Goal: Task Accomplishment & Management: Manage account settings

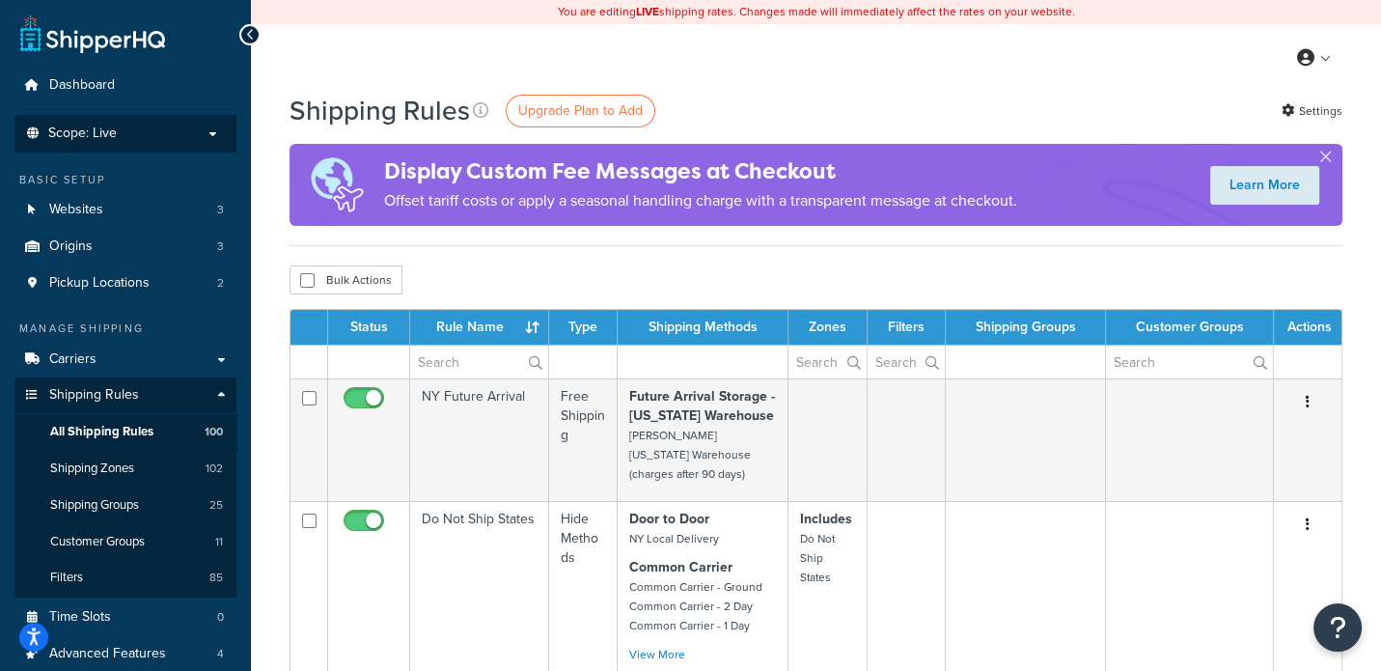
click at [118, 136] on p "Scope: Live" at bounding box center [125, 133] width 205 height 16
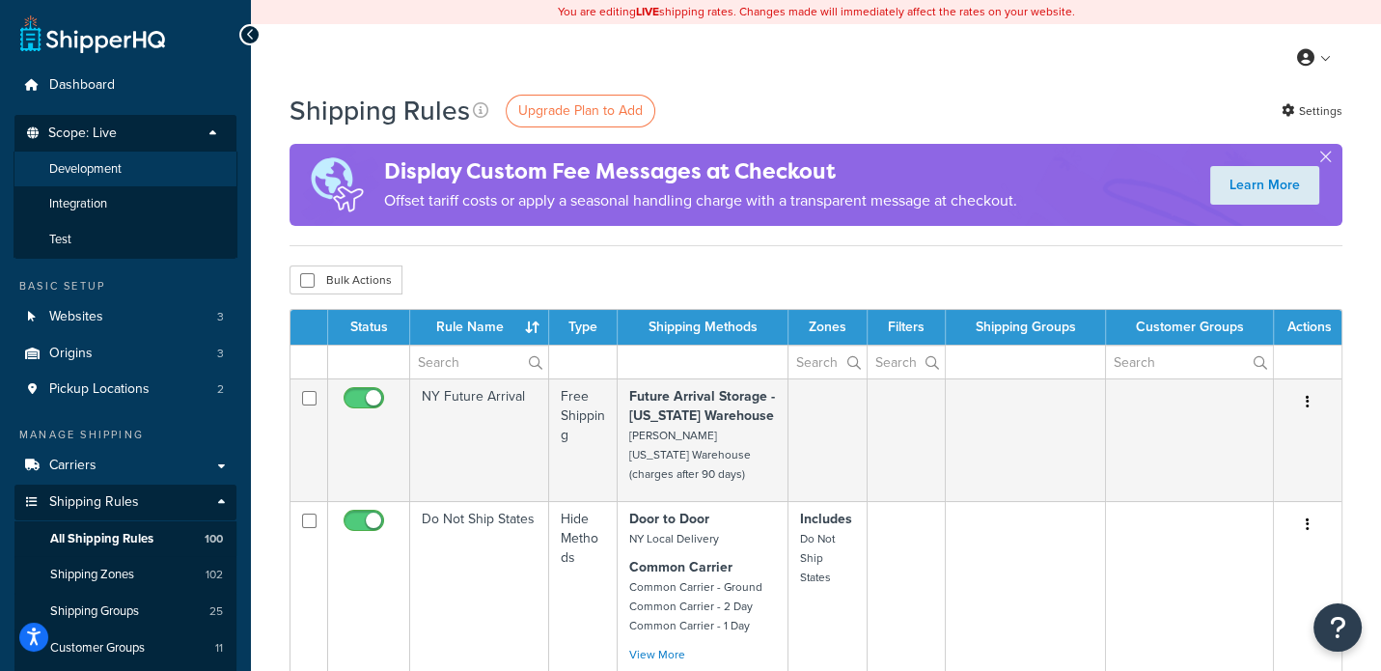
click at [115, 170] on span "Development" at bounding box center [85, 169] width 72 height 16
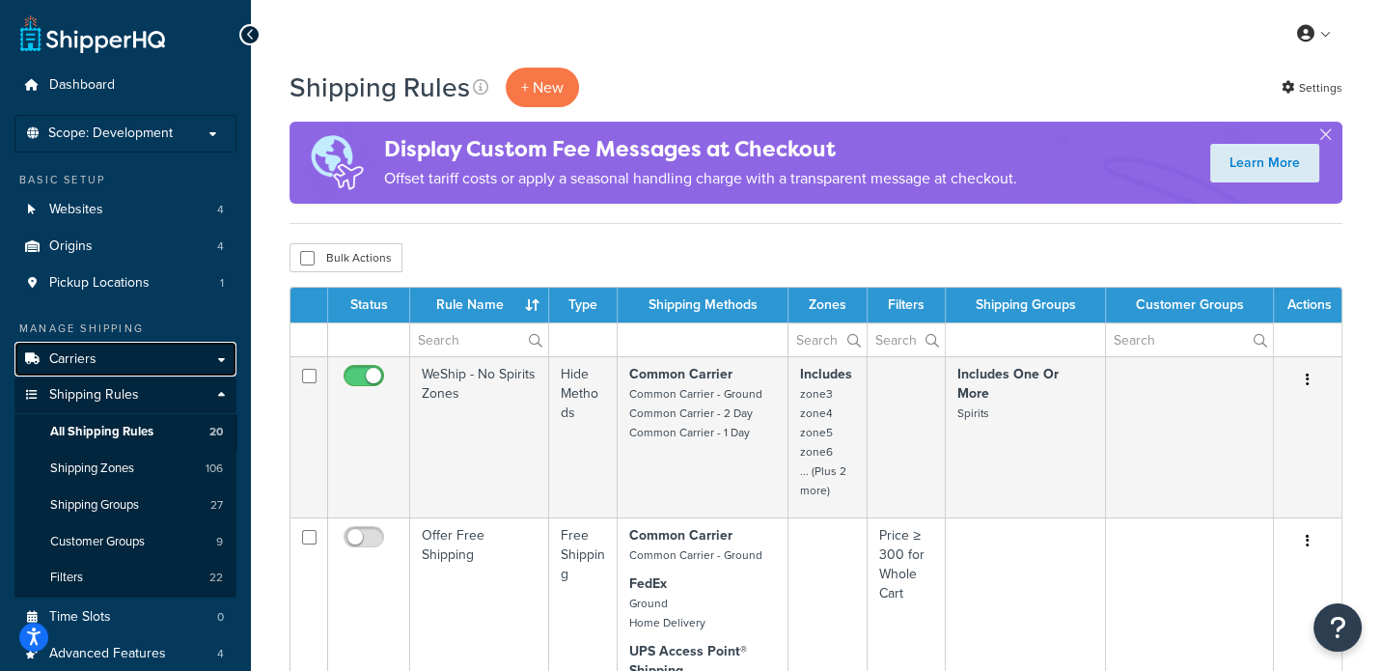
click at [111, 360] on link "Carriers" at bounding box center [125, 360] width 222 height 36
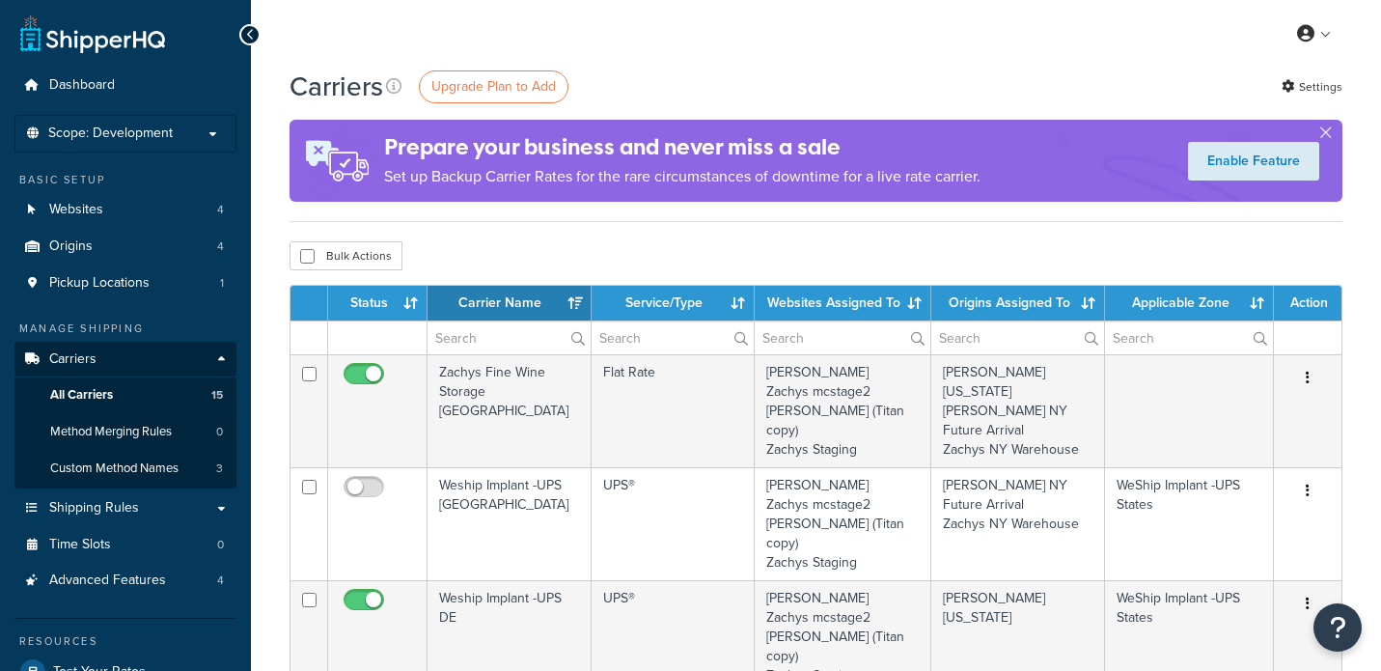
select select "15"
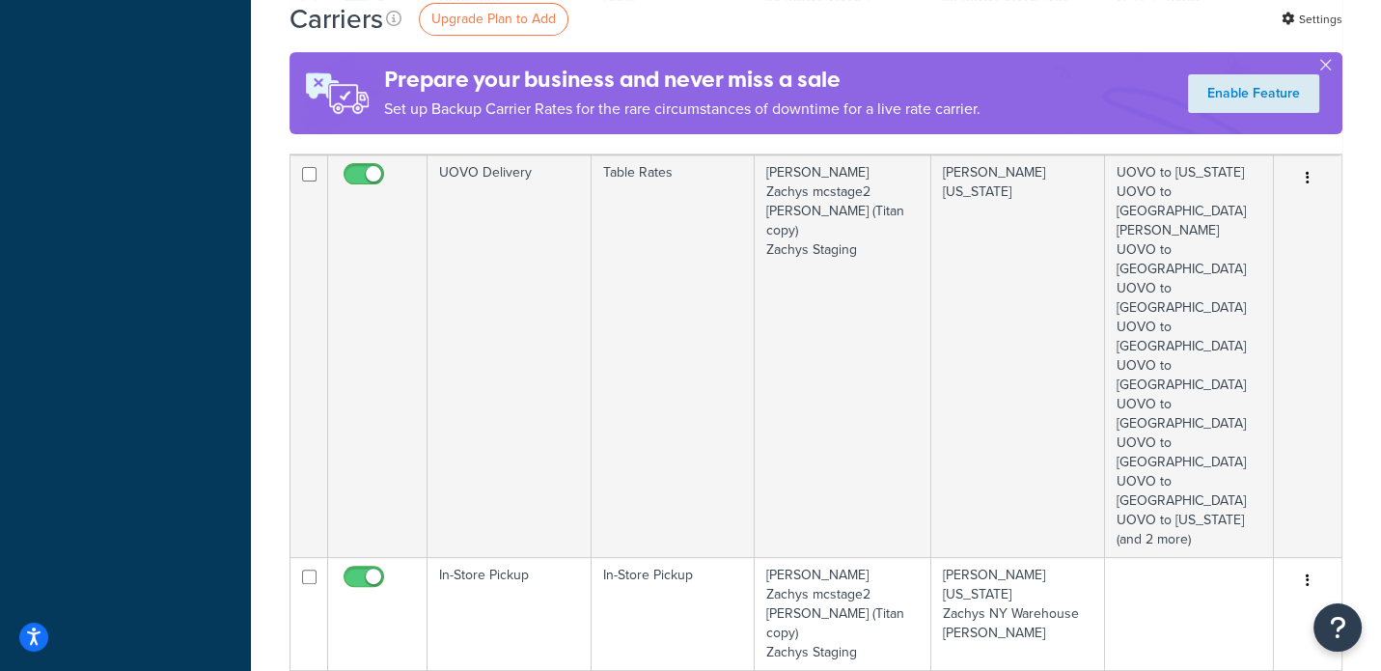
scroll to position [964, 0]
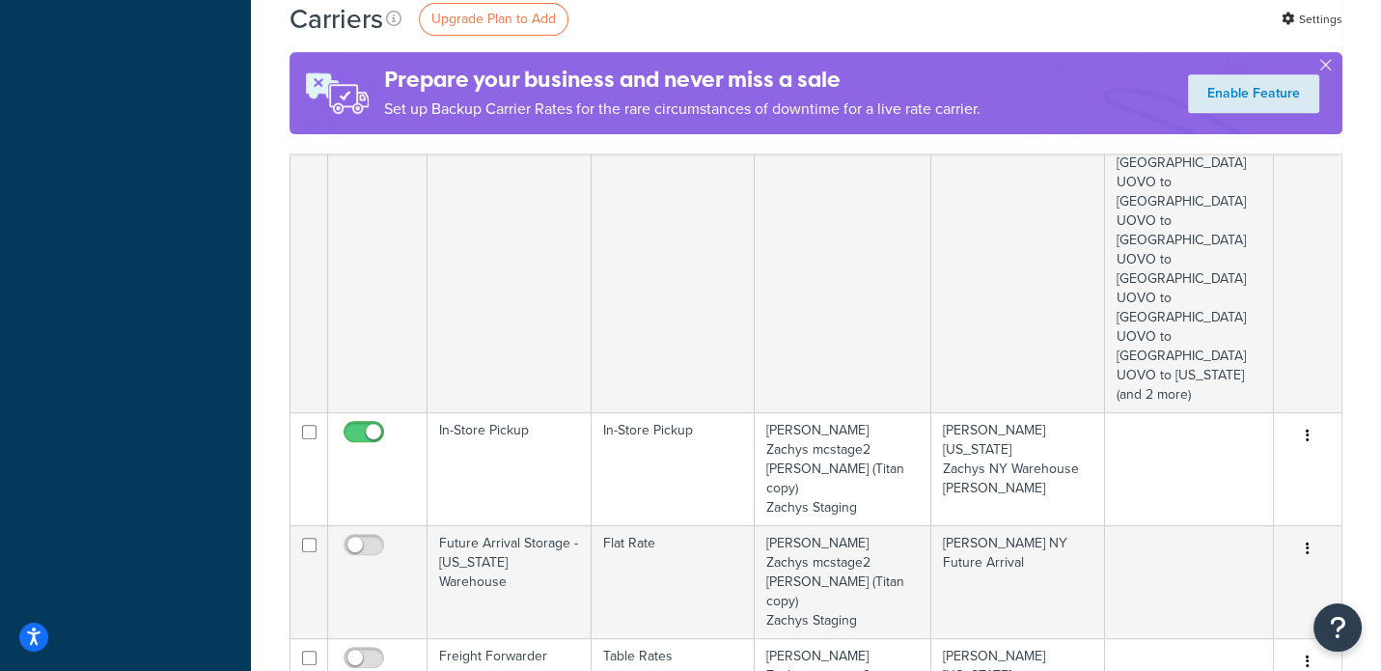
click at [1236, 480] on link "Edit" at bounding box center [1230, 482] width 153 height 40
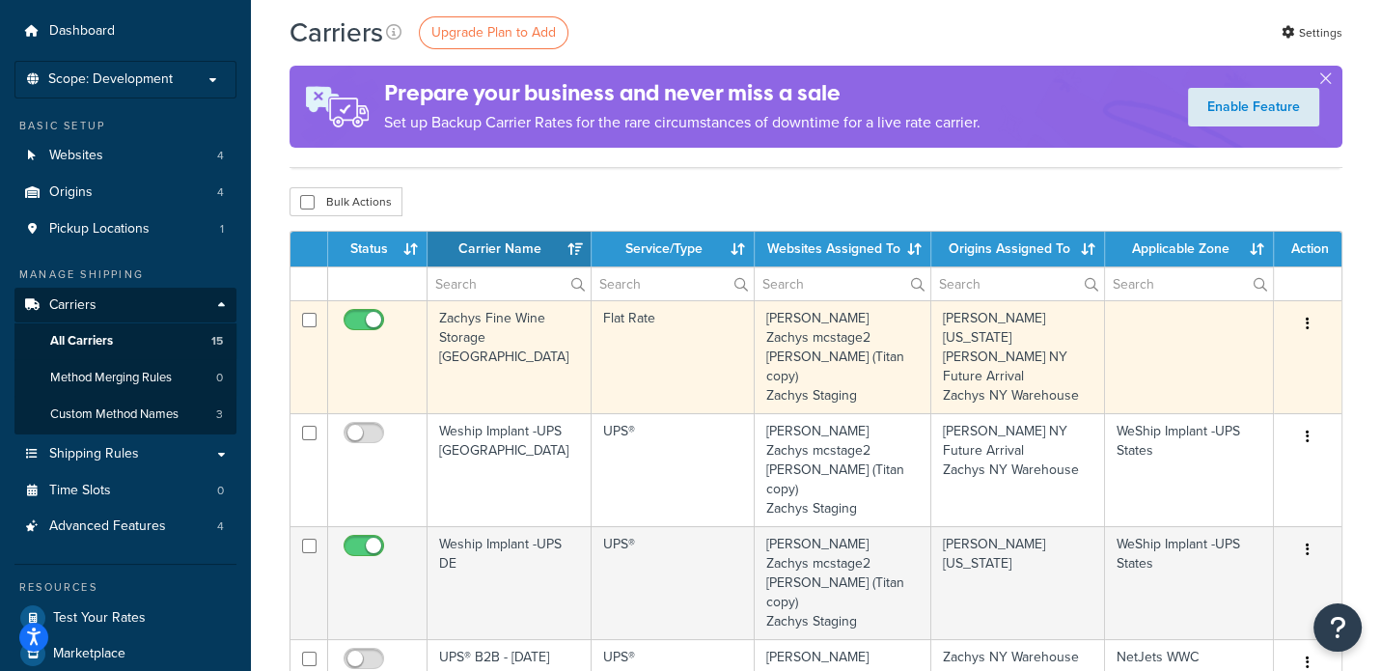
scroll to position [0, 0]
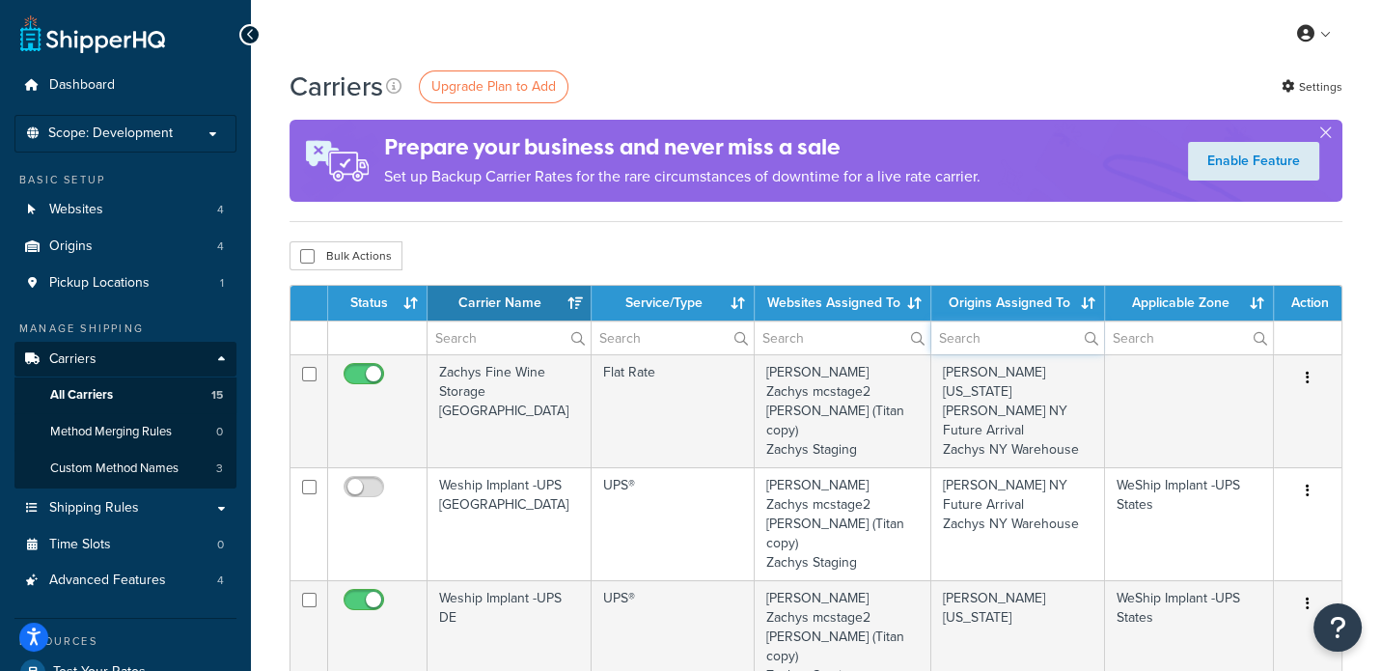
click at [985, 341] on input "text" at bounding box center [1018, 337] width 173 height 33
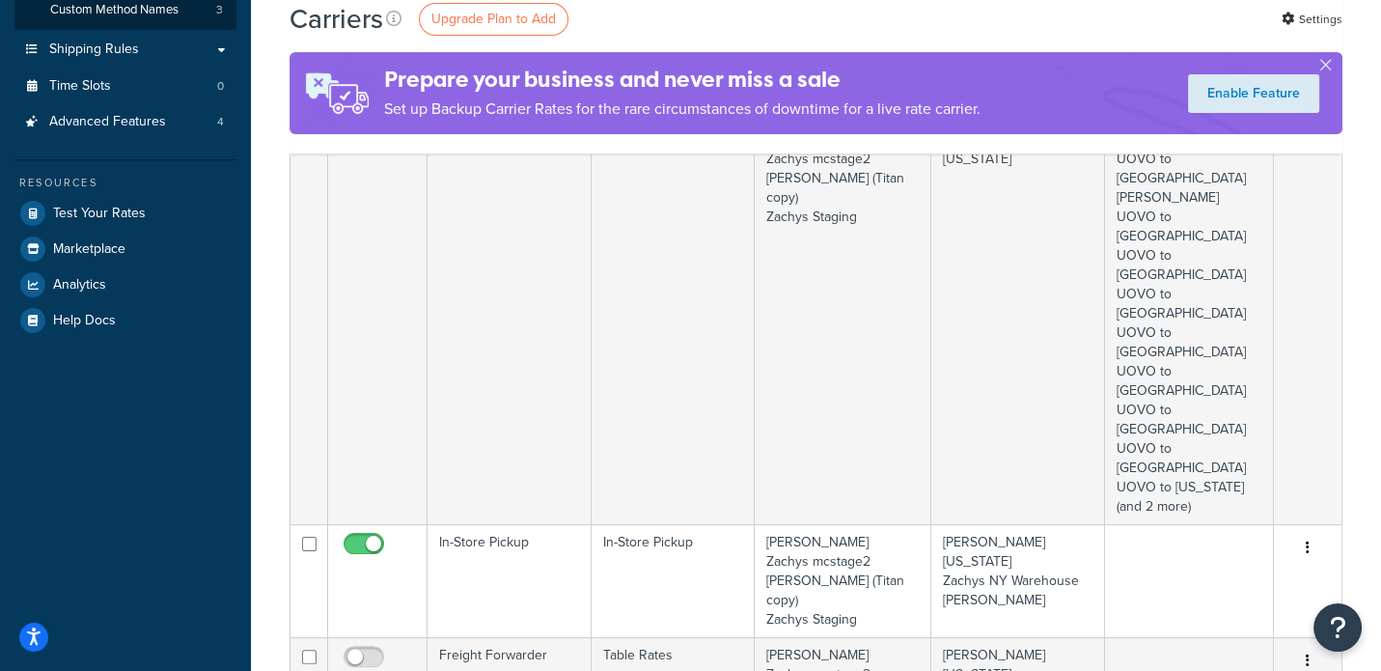
scroll to position [482, 0]
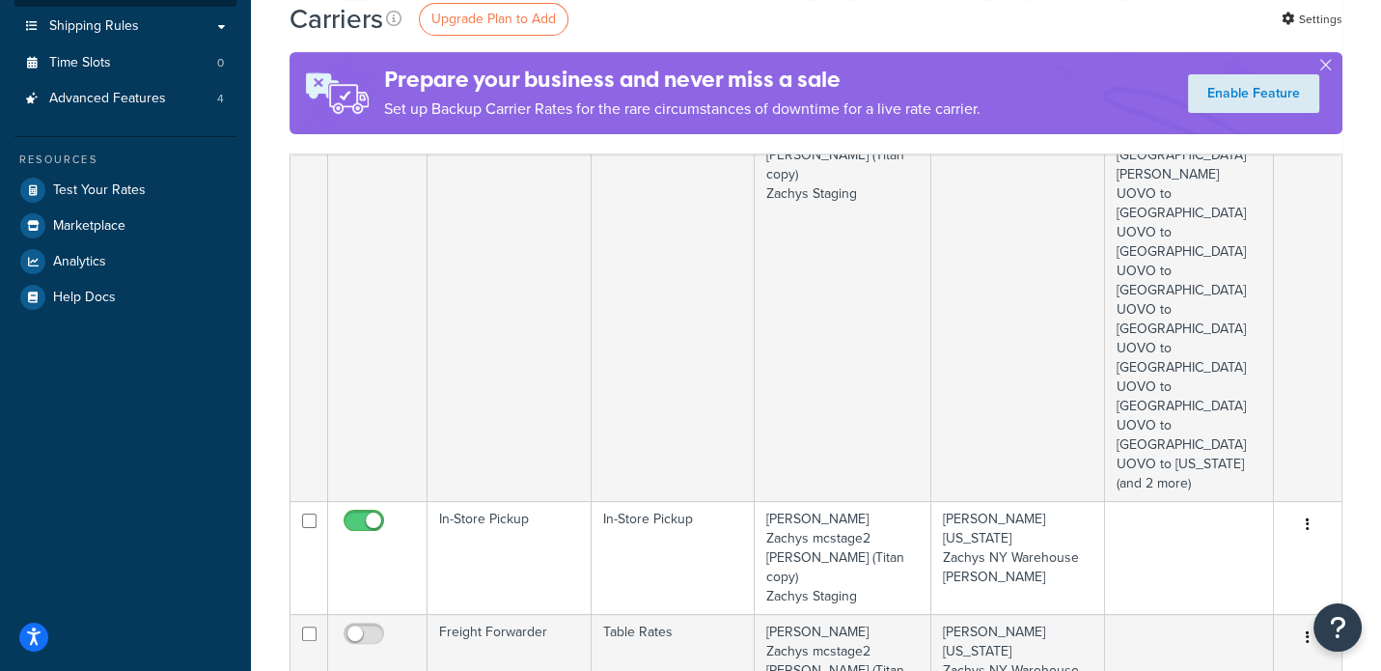
type input "delawa"
click at [1358, 320] on div "Carriers Upgrade Plan to Add Settings Prepare your business and never miss a sa…" at bounding box center [816, 487] width 1130 height 1803
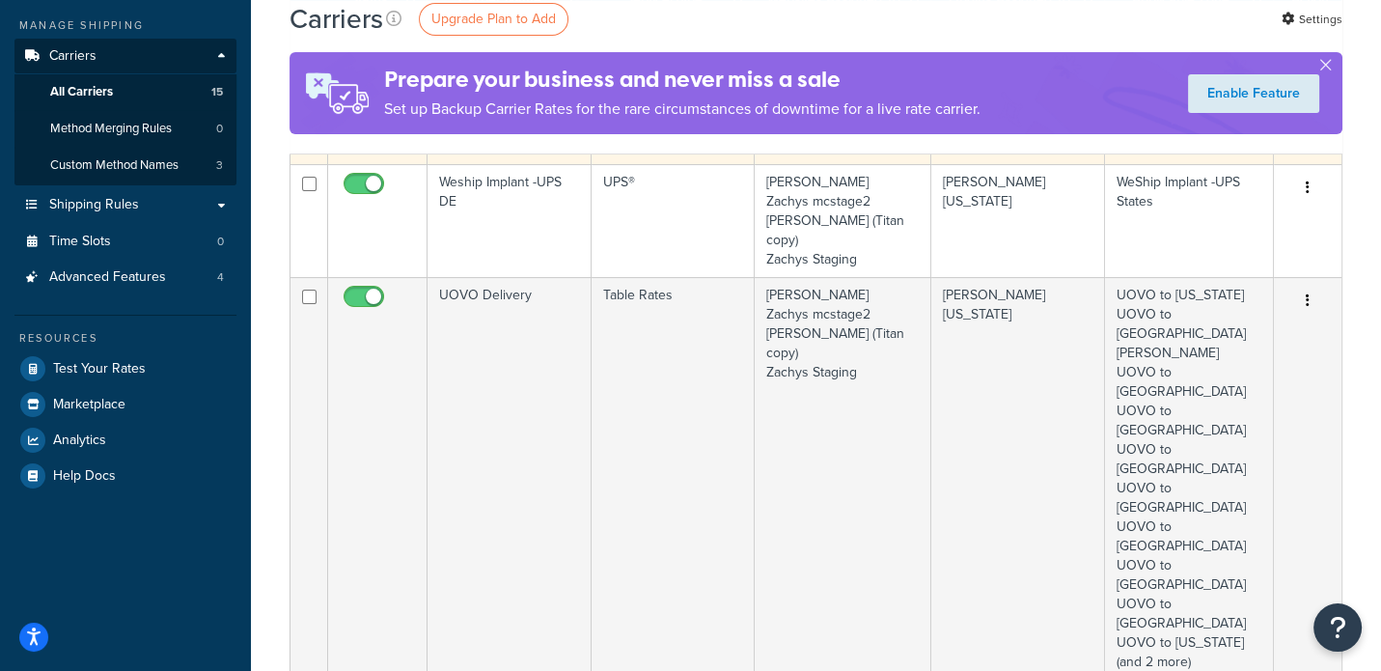
scroll to position [0, 0]
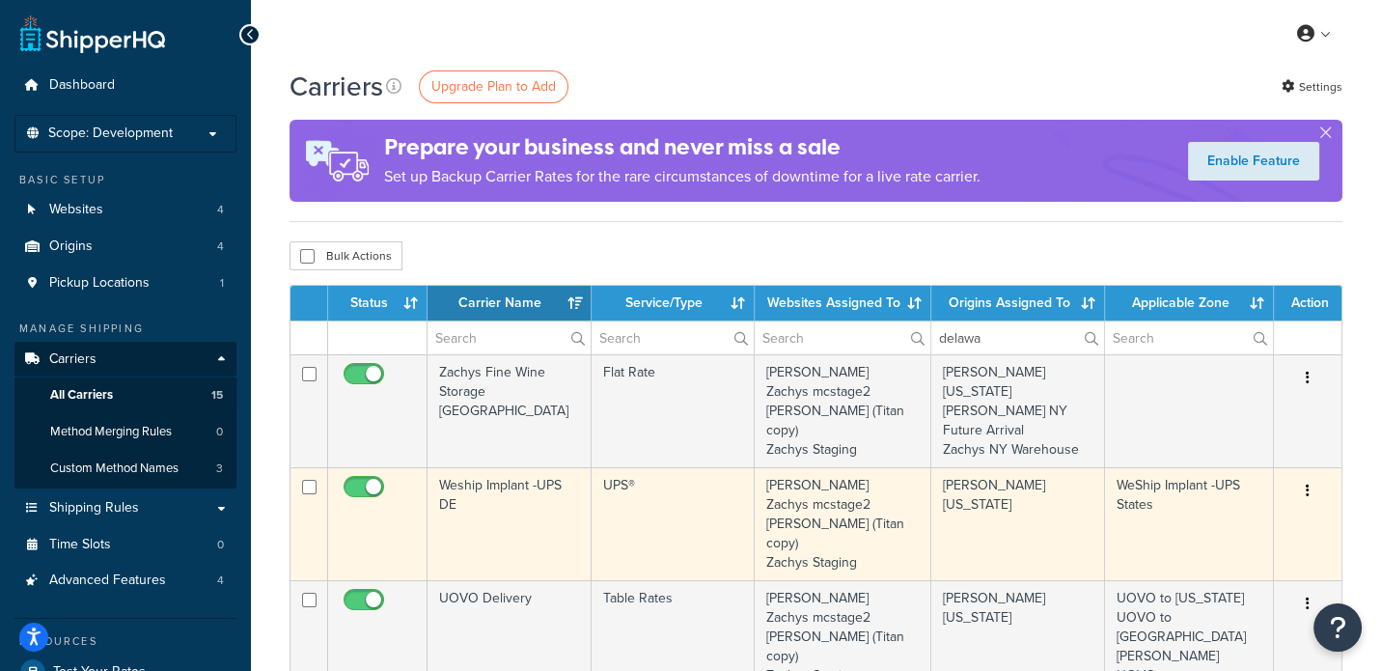
click at [1307, 484] on icon "button" at bounding box center [1308, 491] width 4 height 14
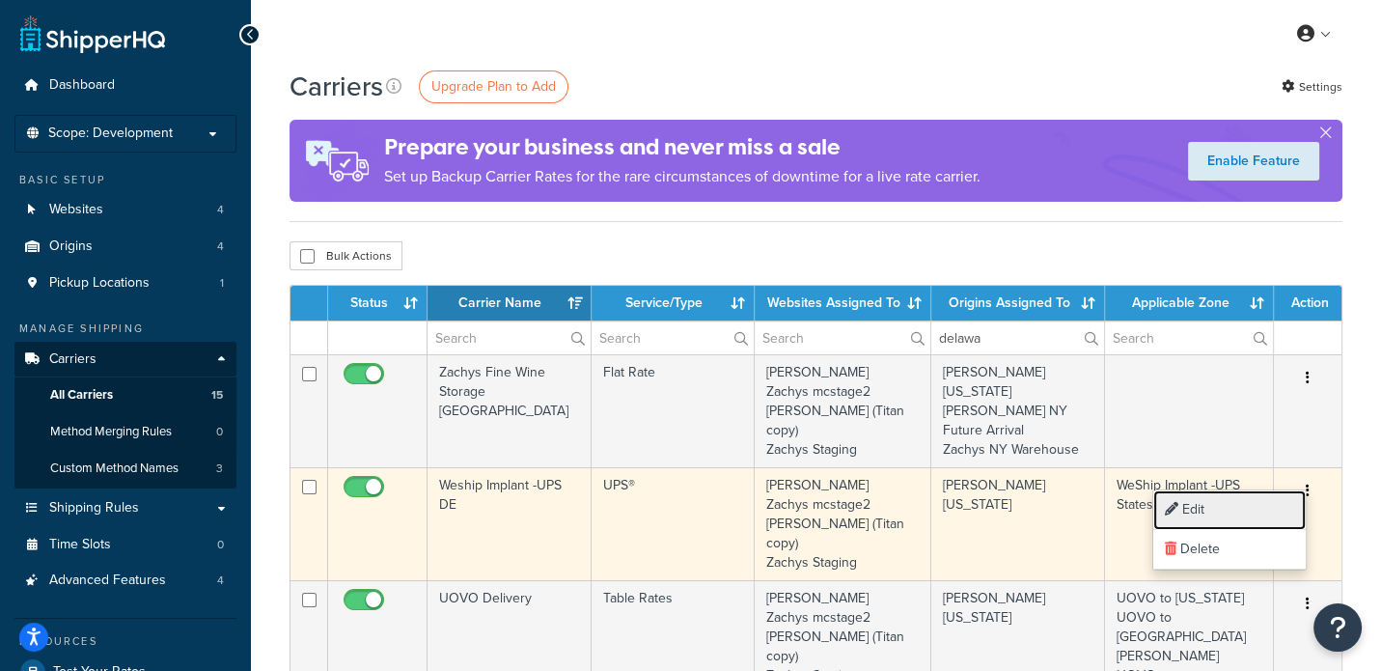
click at [1191, 512] on link "Edit" at bounding box center [1230, 510] width 153 height 40
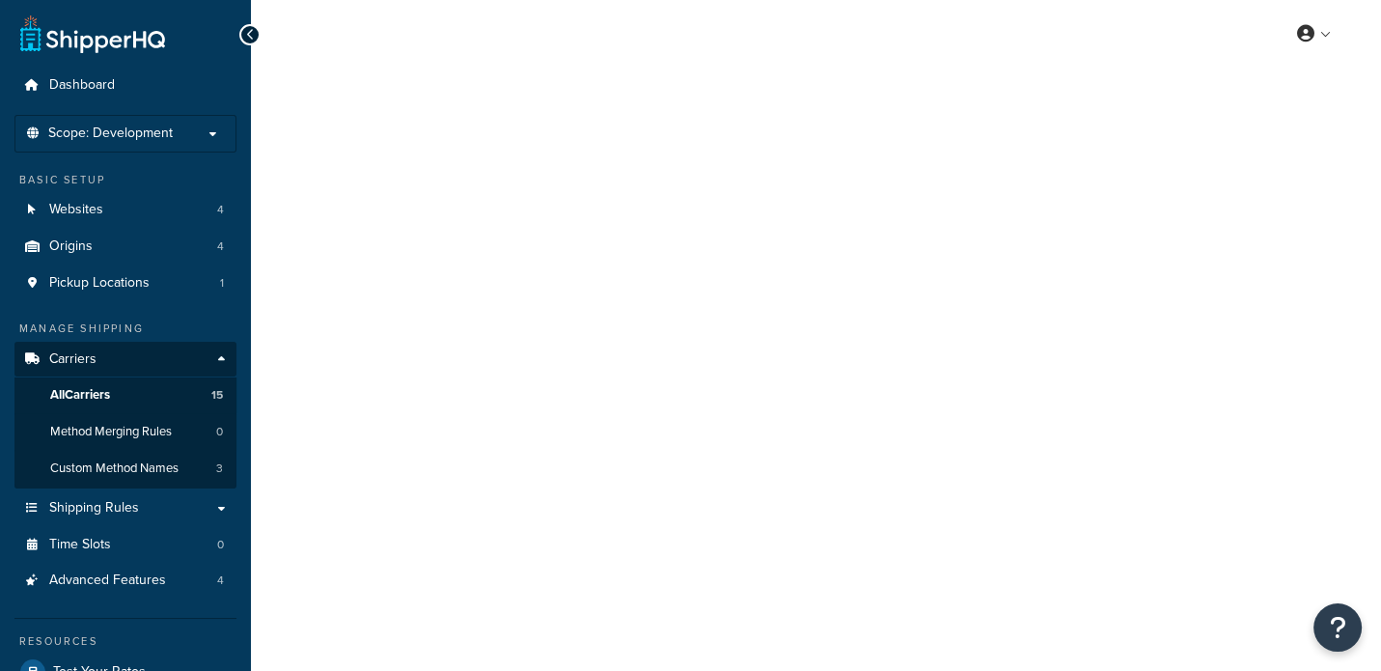
select select "fedEx"
select select "REGULAR_PICKUP"
select select "YOUR_PACKAGING"
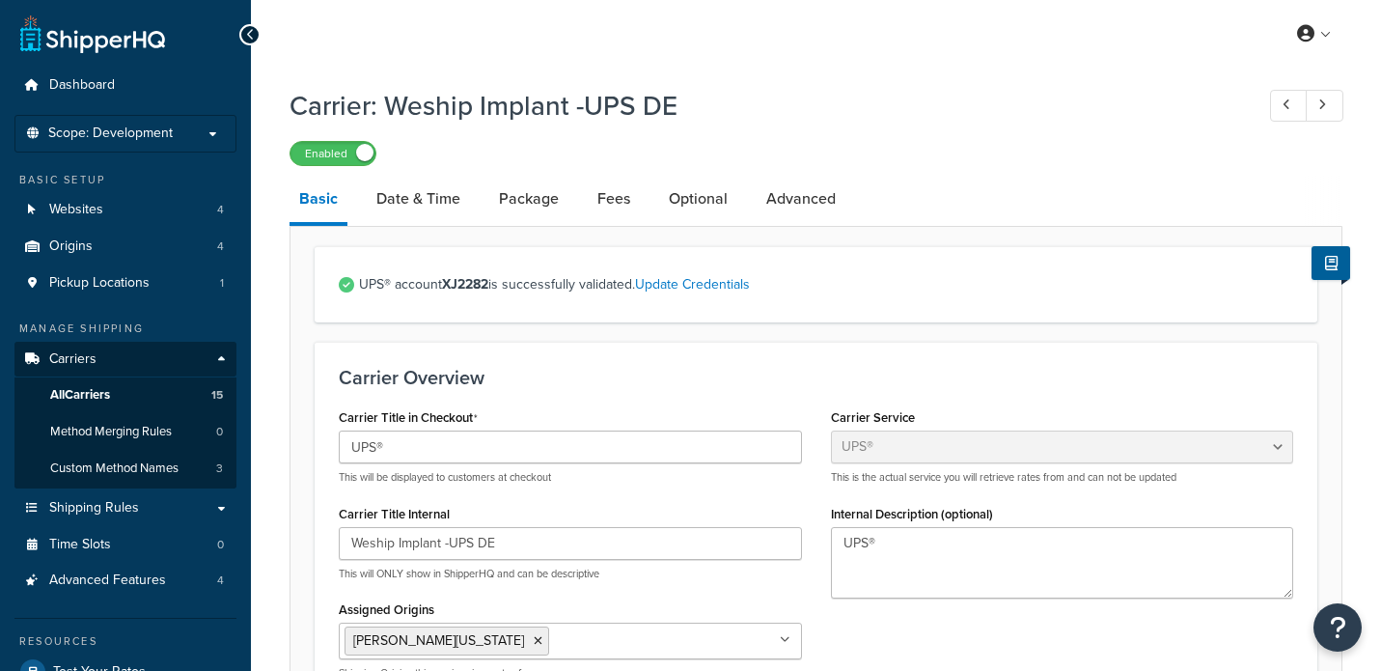
select select "ups"
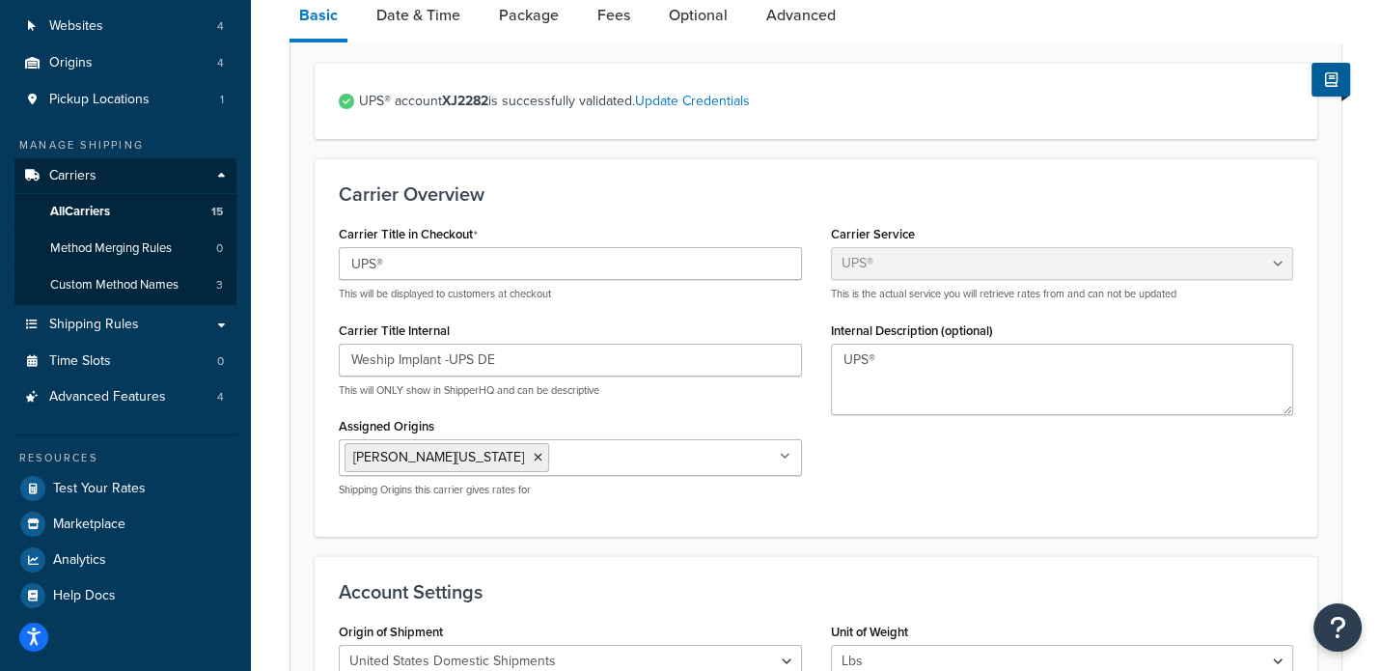
scroll to position [240, 0]
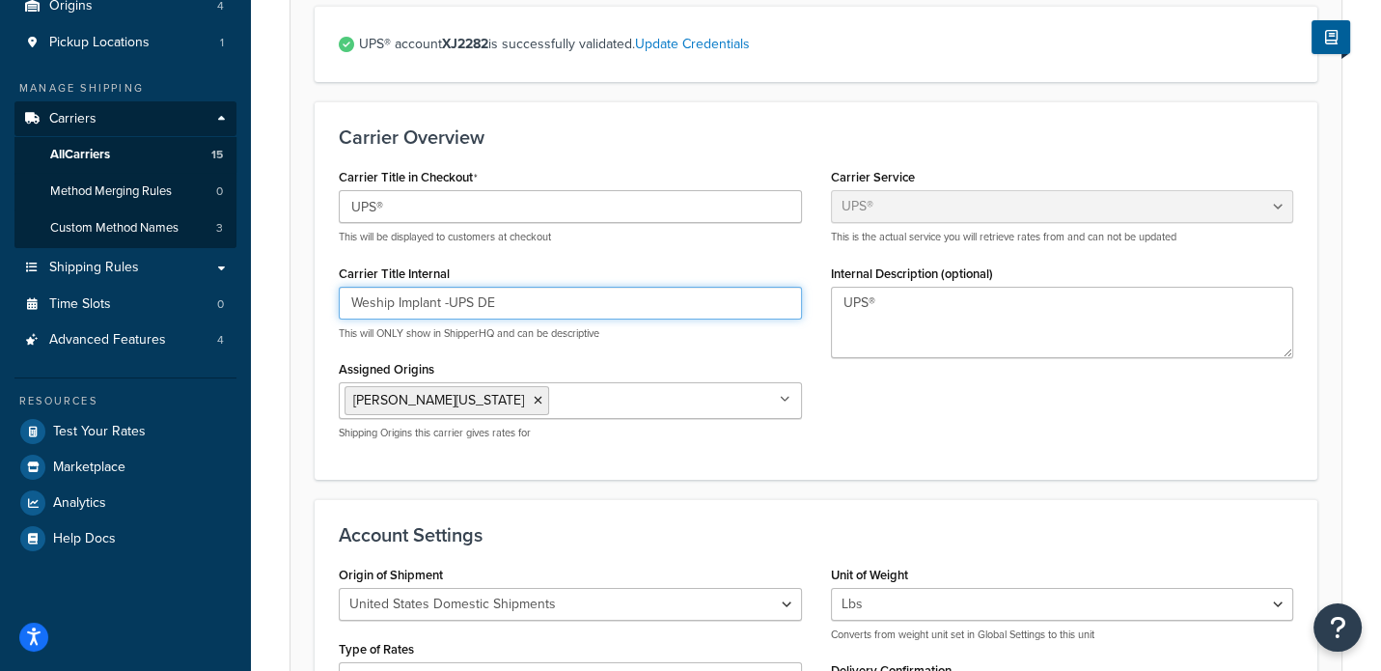
click at [575, 306] on input "Weship Implant -UPS DE" at bounding box center [570, 303] width 463 height 33
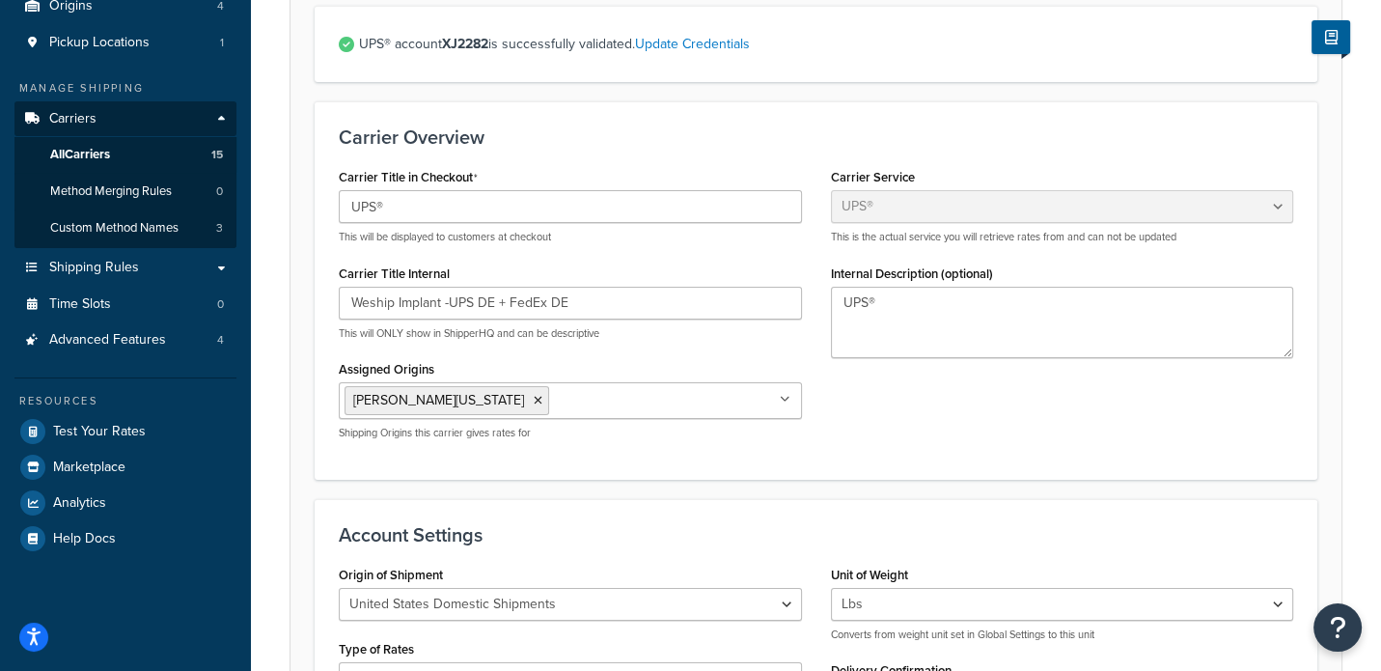
click at [927, 417] on div "Carrier Title in Checkout UPS® This will be displayed to customers at checkout …" at bounding box center [816, 309] width 984 height 292
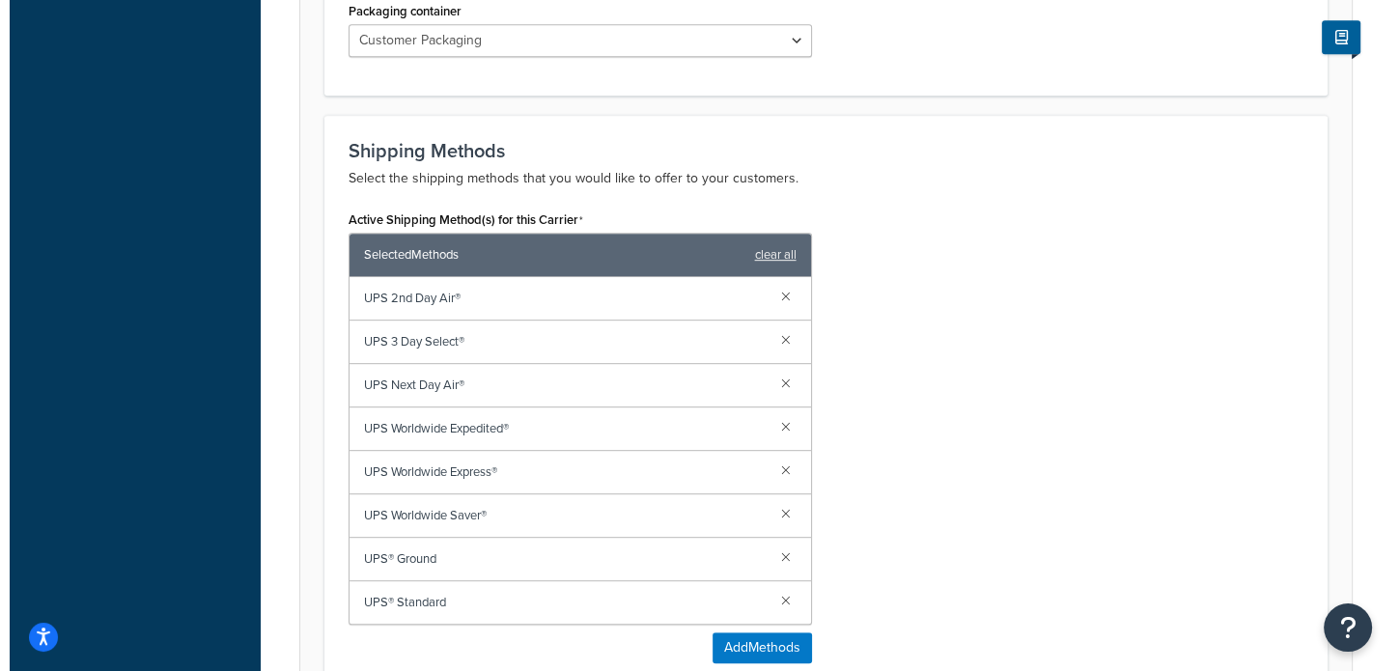
scroll to position [1207, 0]
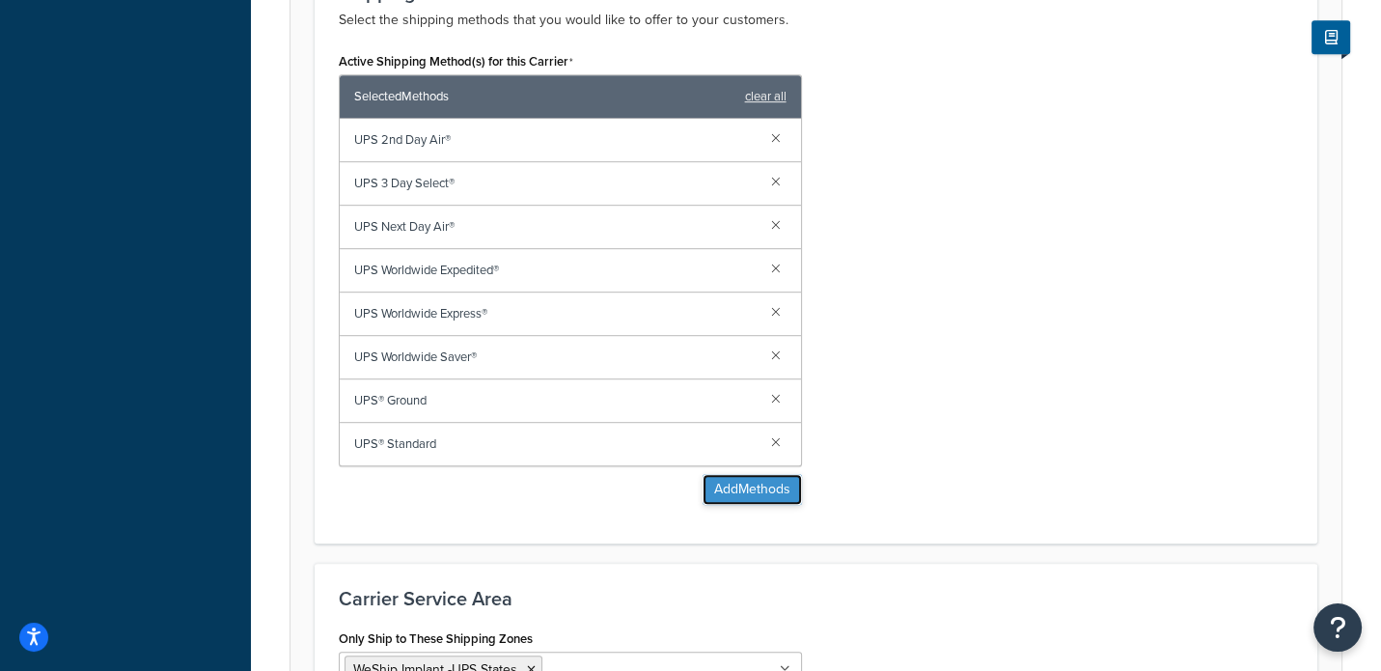
click at [721, 491] on button "Add Methods" at bounding box center [752, 489] width 99 height 31
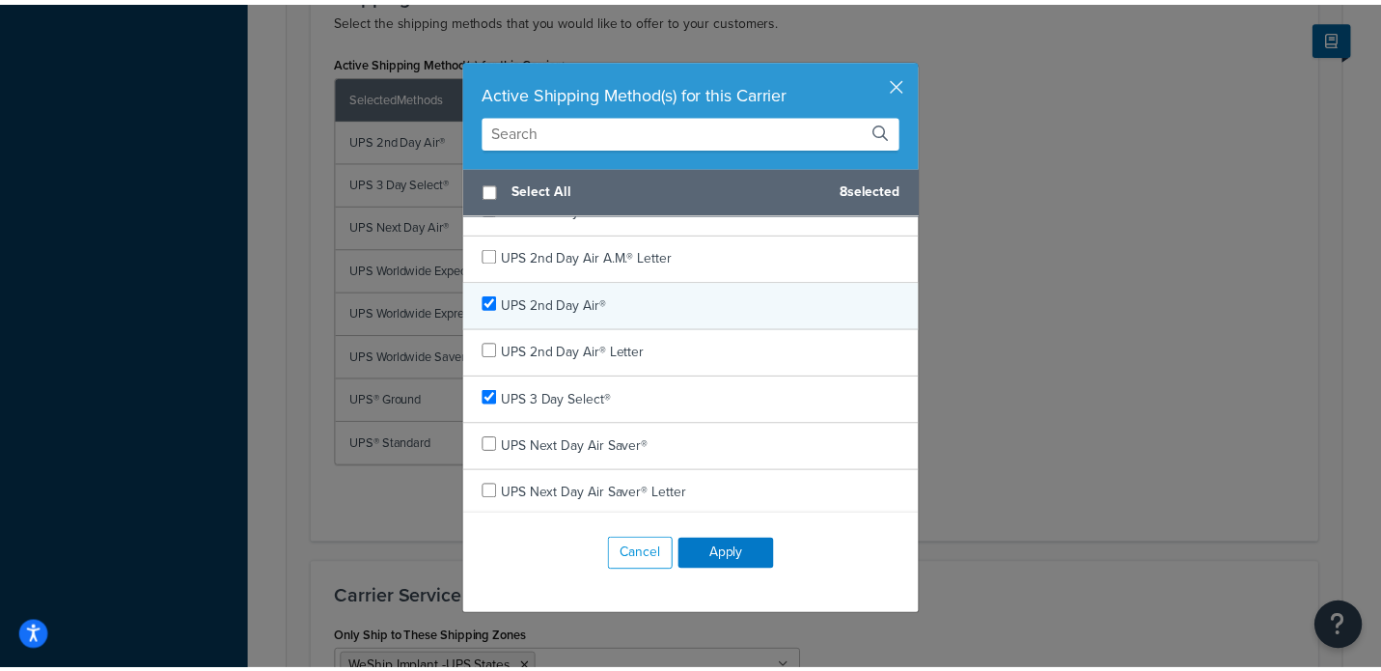
scroll to position [0, 0]
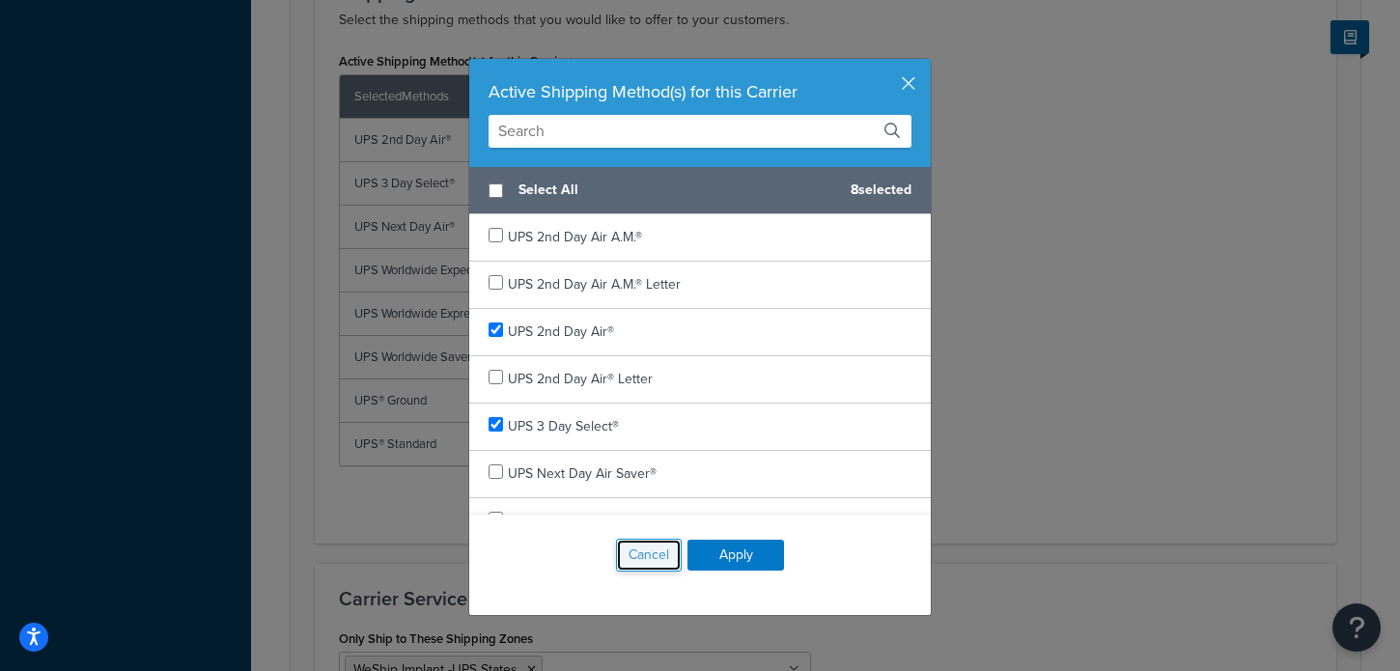
click at [632, 548] on button "Cancel" at bounding box center [649, 555] width 66 height 33
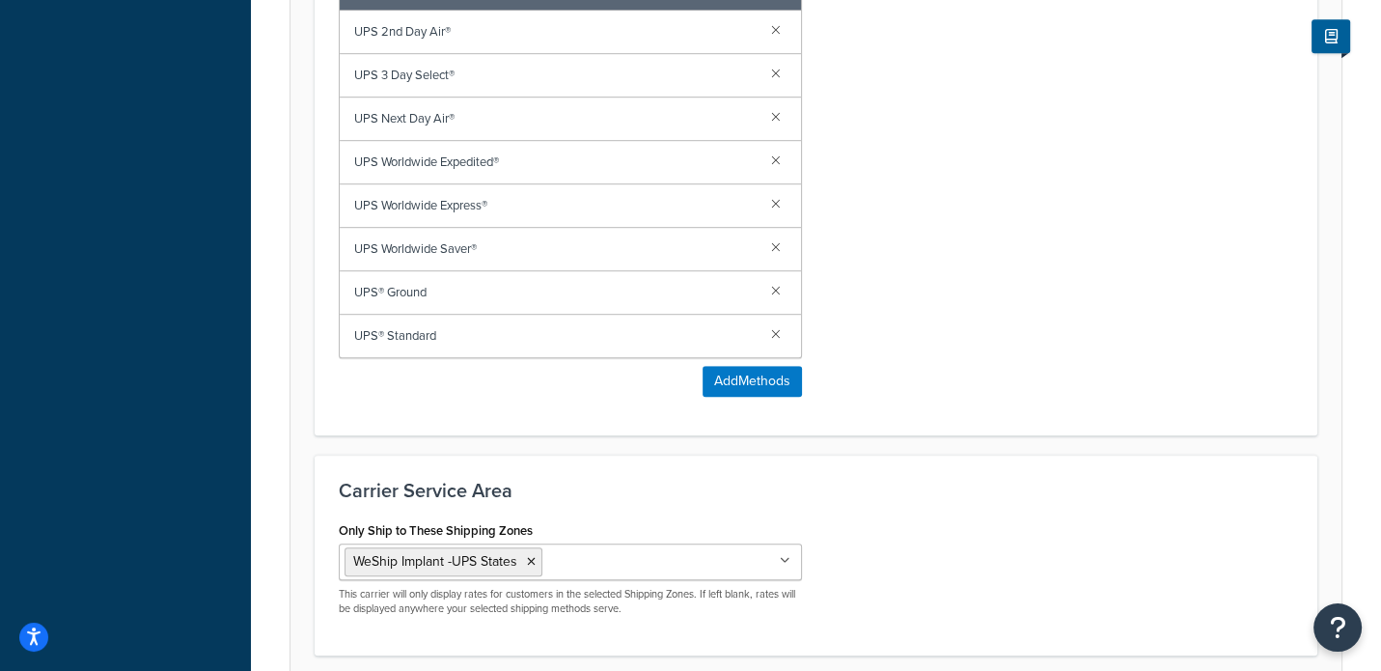
scroll to position [1448, 0]
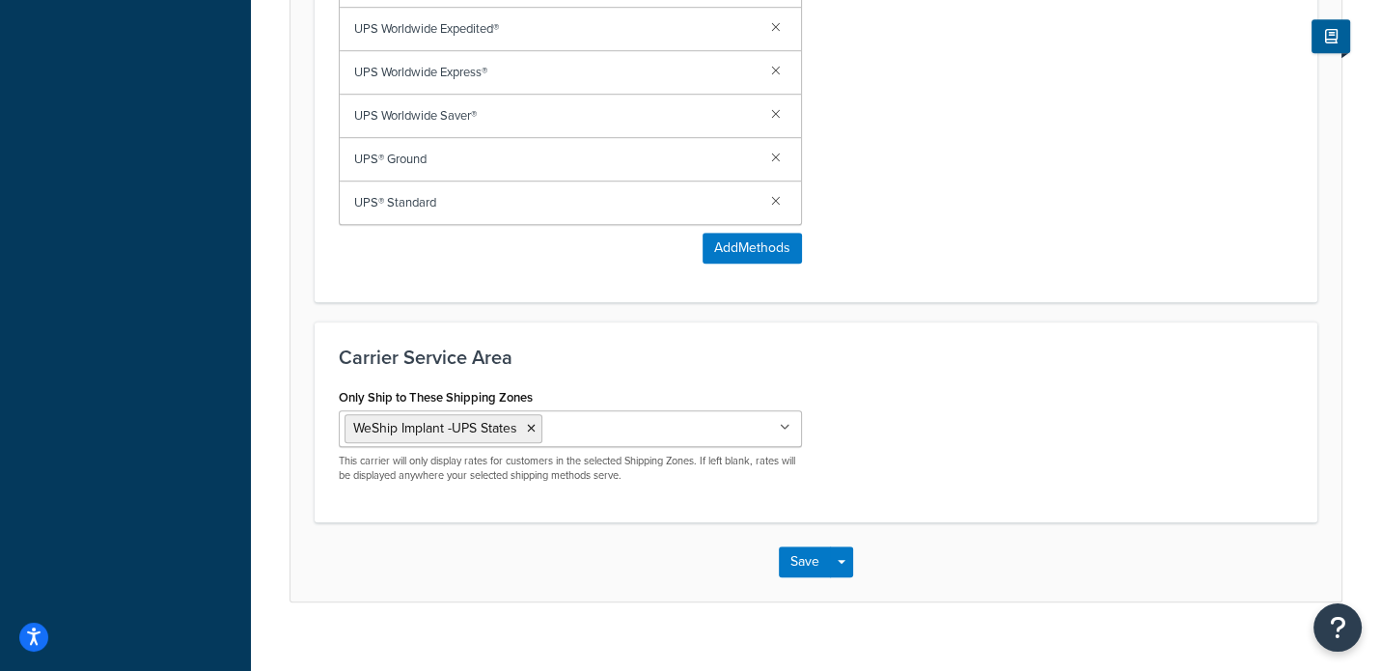
click at [785, 426] on icon at bounding box center [785, 428] width 11 height 12
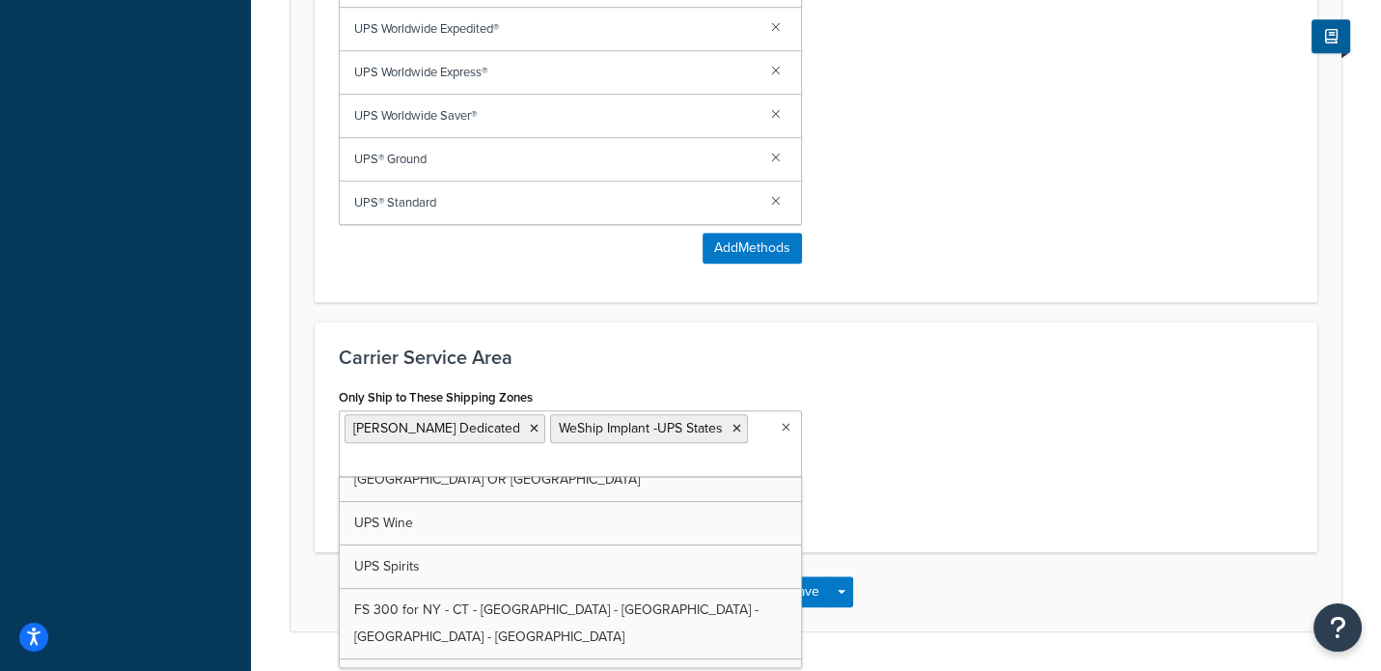
scroll to position [603, 0]
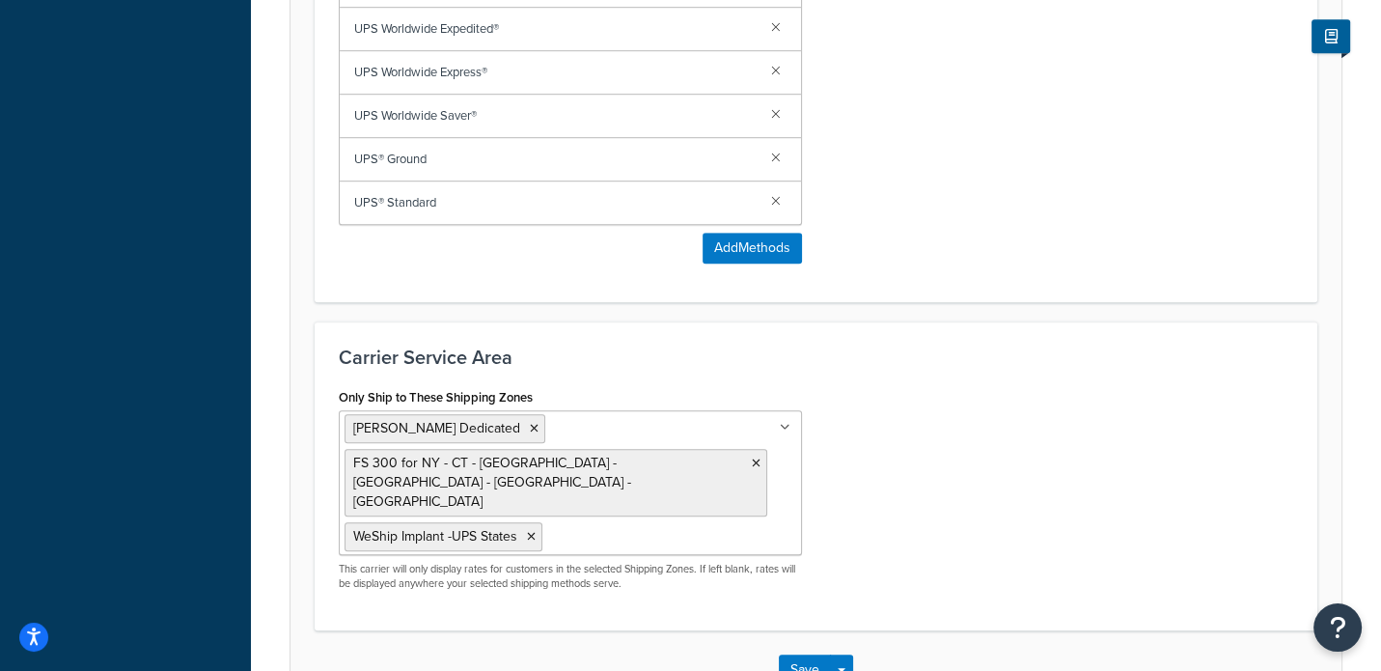
click at [970, 630] on div "Save Save Dropdown Save and Edit" at bounding box center [816, 669] width 1051 height 79
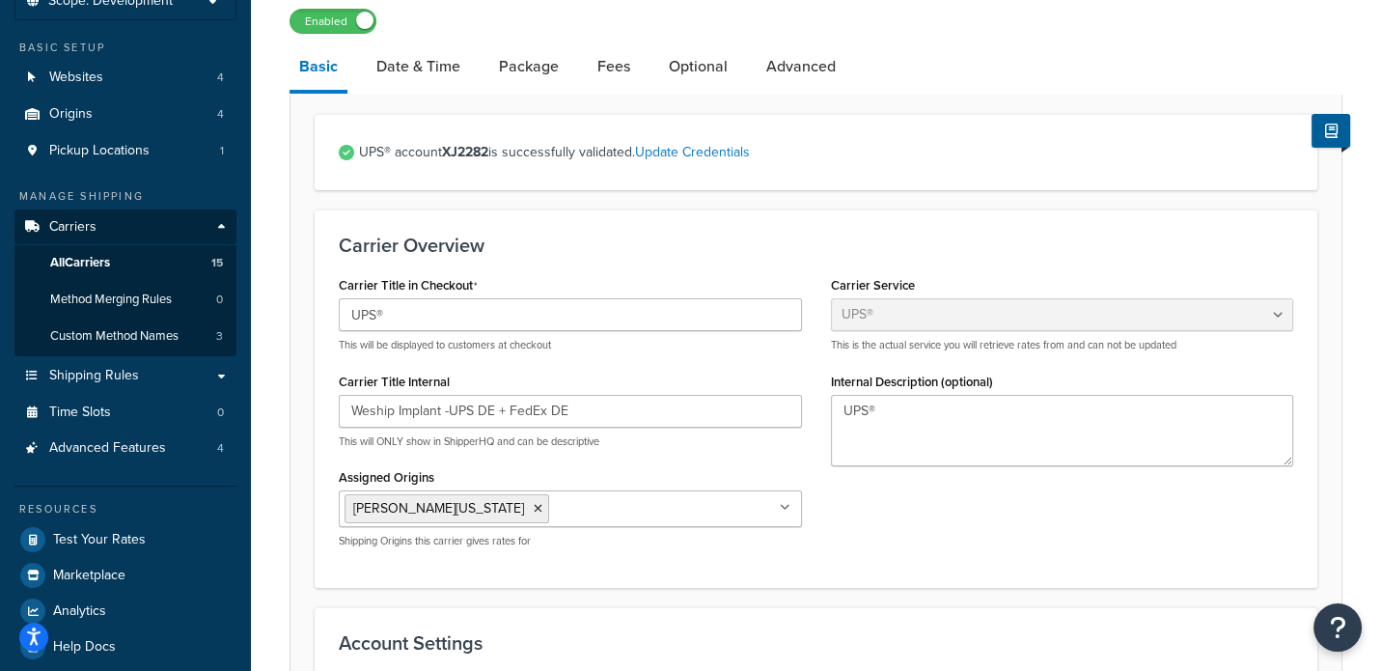
scroll to position [120, 0]
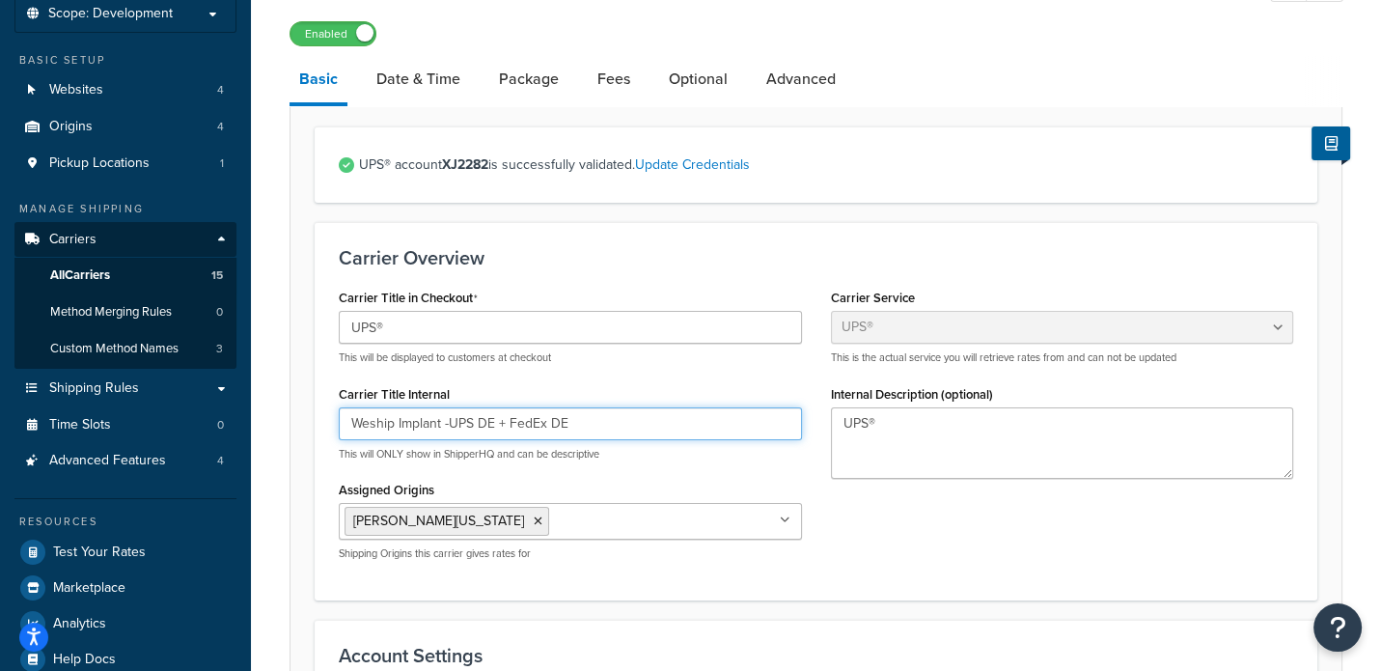
click at [550, 421] on input "Weship Implant -UPS DE + FedEx DE" at bounding box center [570, 423] width 463 height 33
type input "Weship Implant -UPS DE + FedEx states DE"
click at [974, 511] on div "Carrier Title in Checkout UPS® This will be displayed to customers at checkout …" at bounding box center [816, 430] width 984 height 292
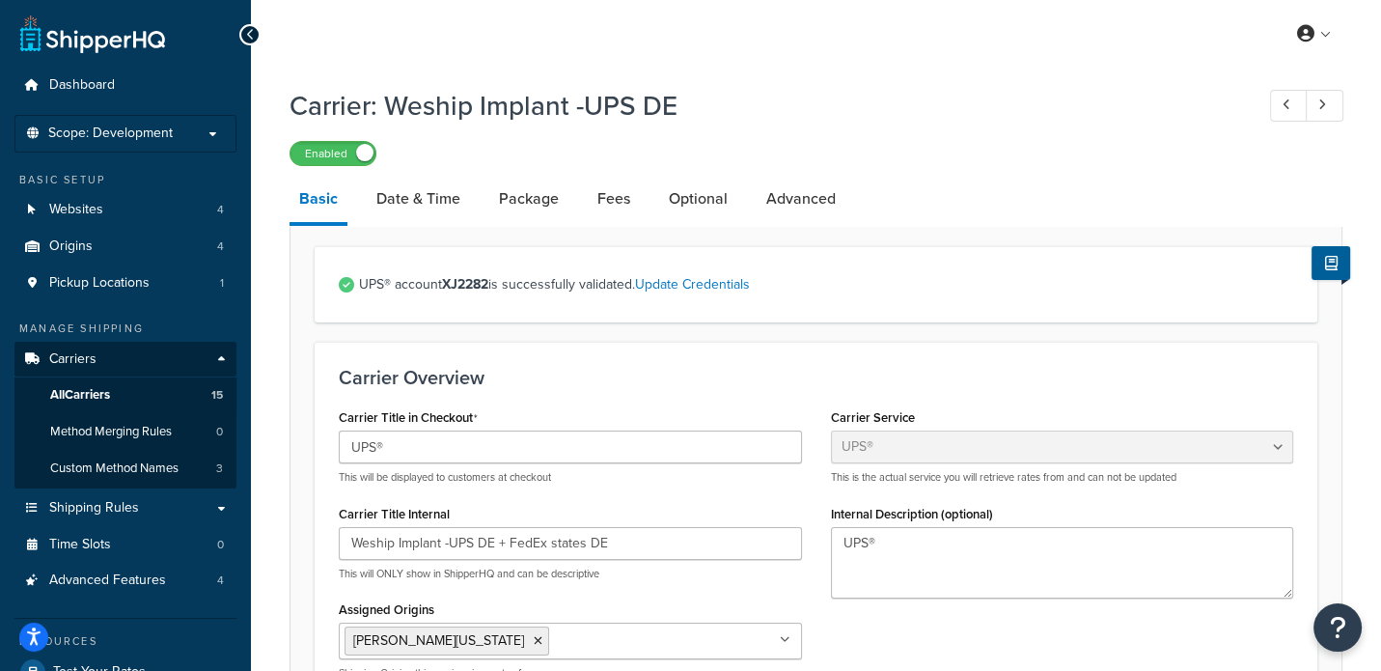
scroll to position [1507, 0]
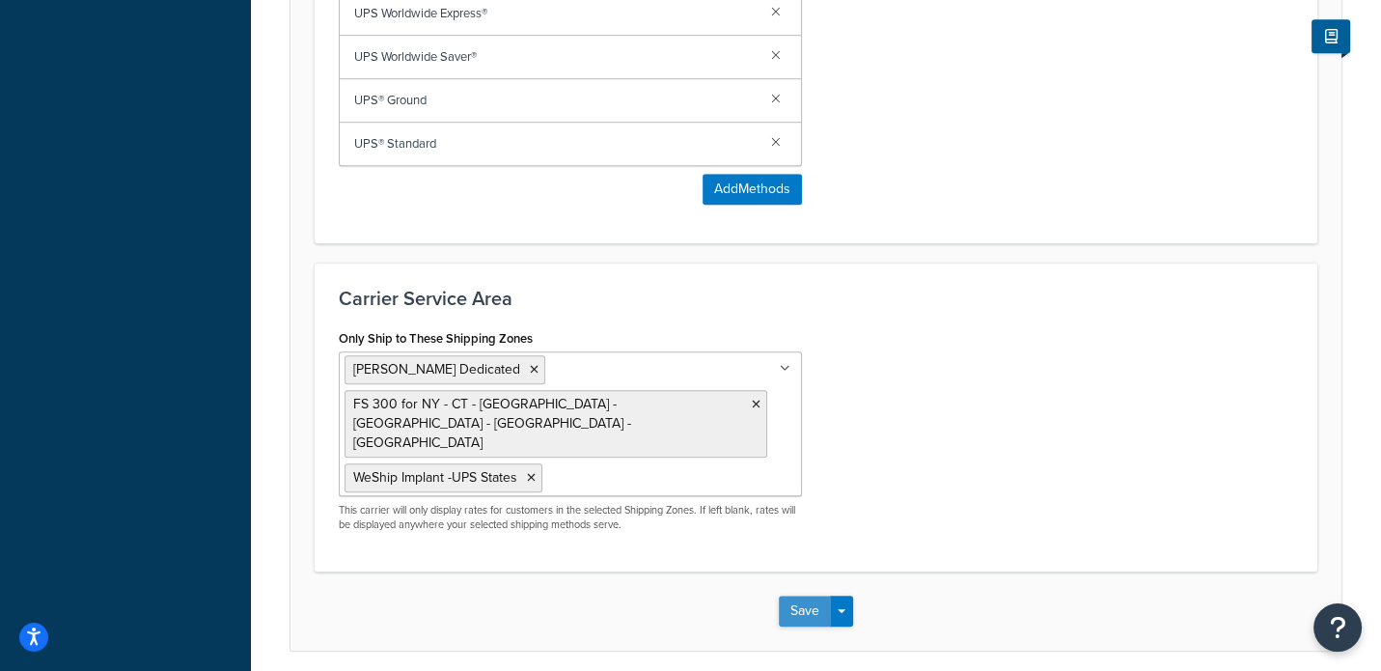
click at [792, 596] on button "Save" at bounding box center [805, 611] width 52 height 31
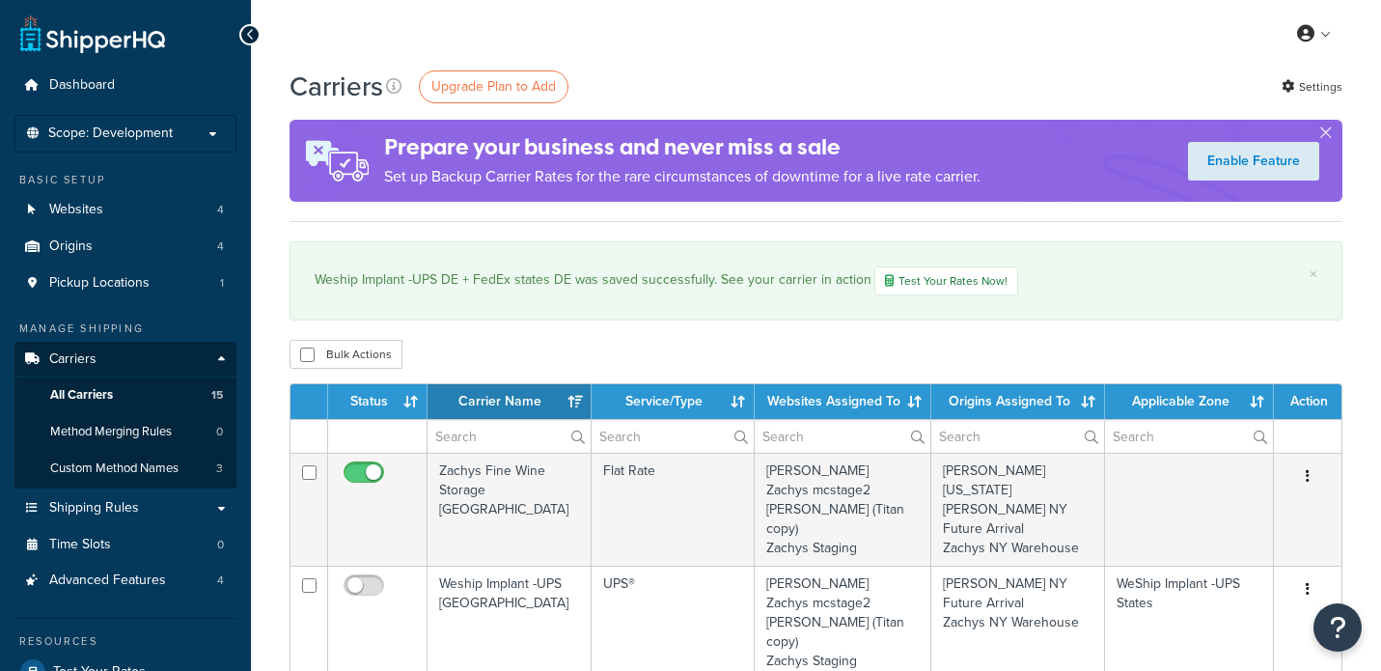
select select "15"
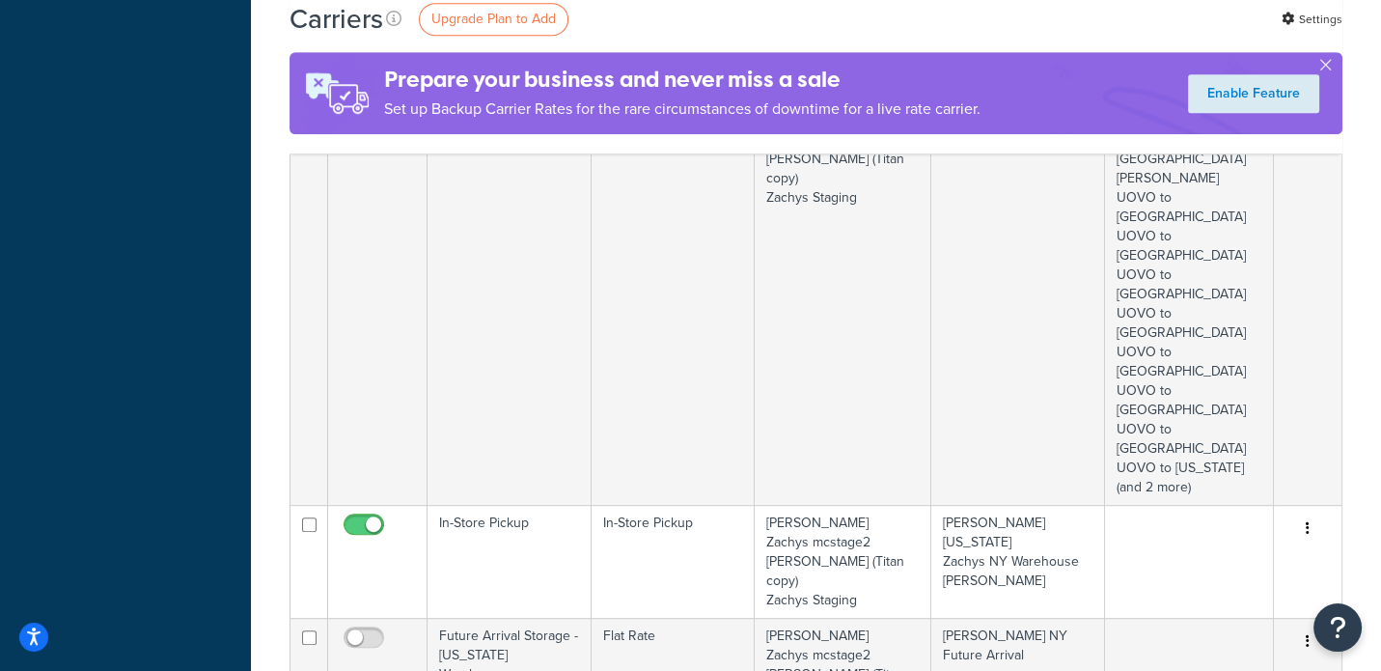
scroll to position [1086, 0]
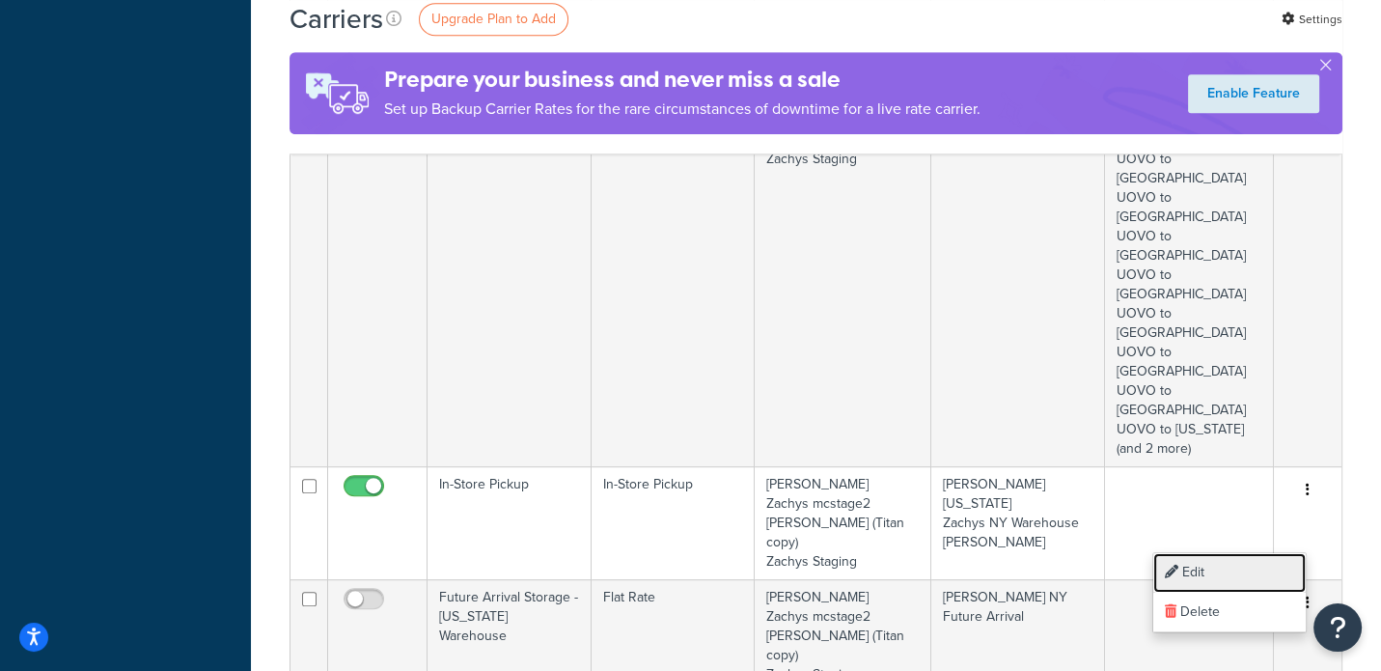
click at [1202, 567] on link "Edit" at bounding box center [1230, 573] width 153 height 40
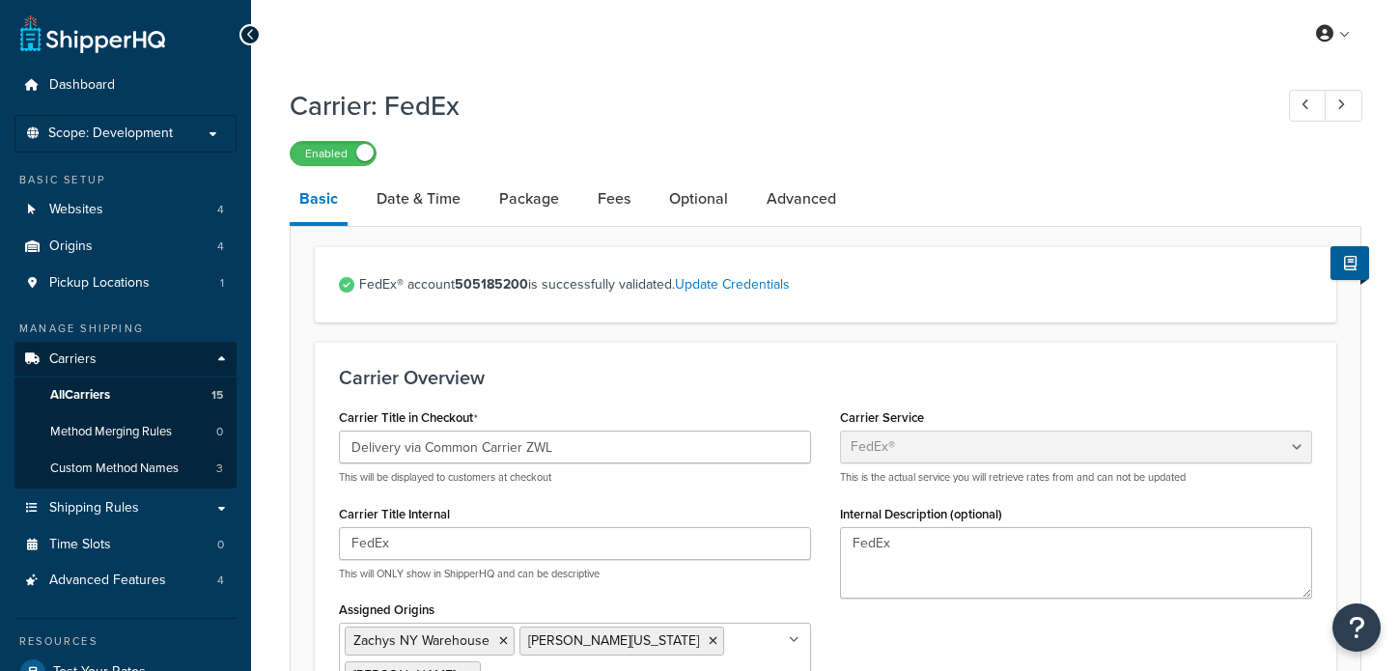
select select "fedEx"
select select "REGULAR_PICKUP"
select select "YOUR_PACKAGING"
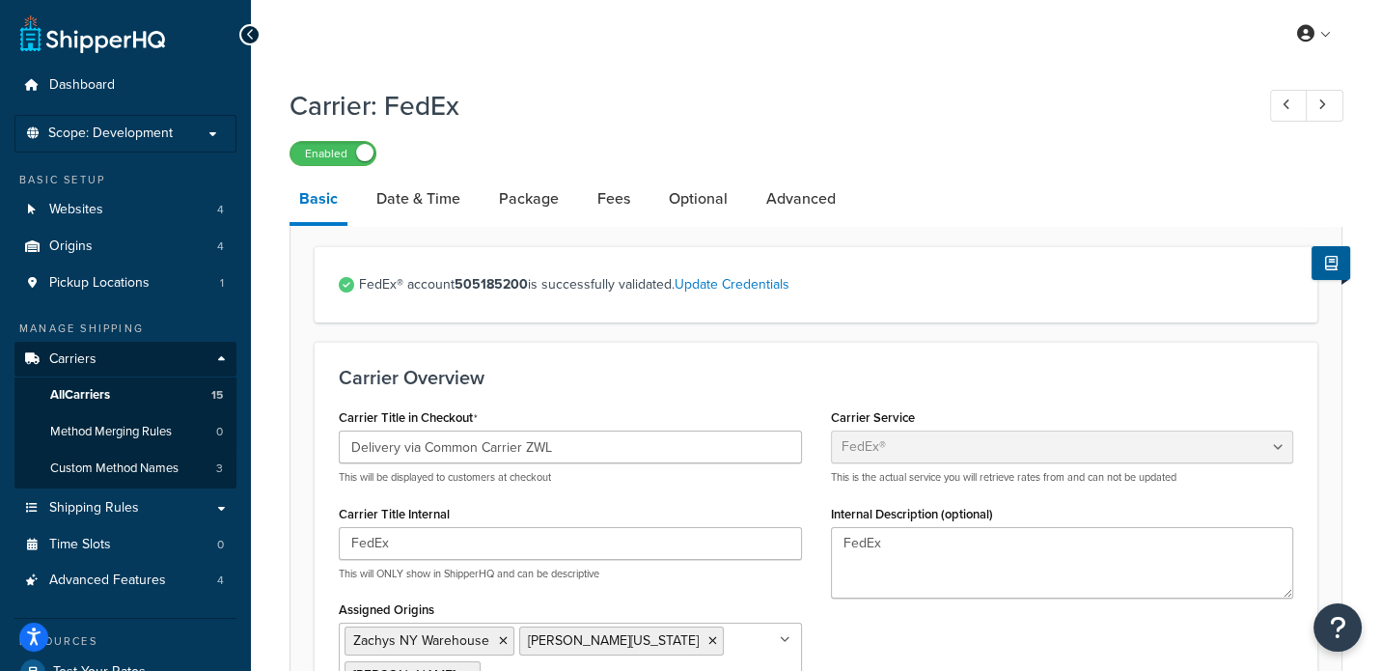
scroll to position [120, 0]
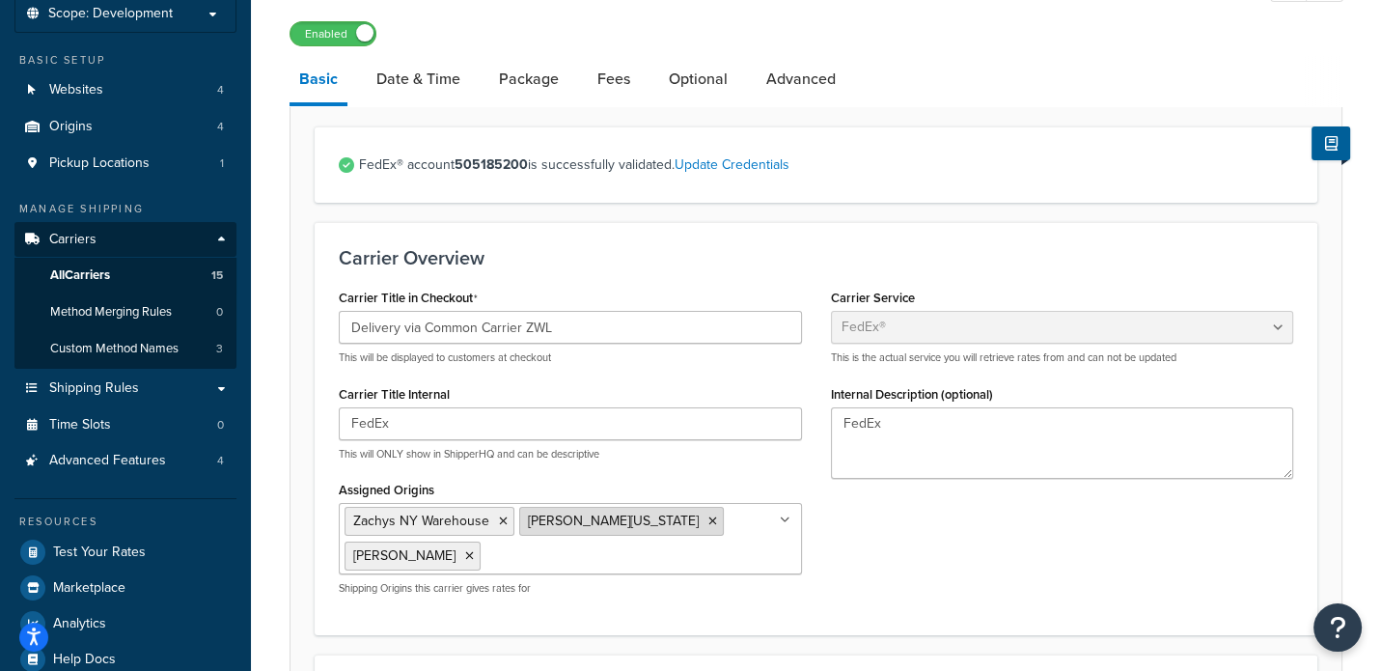
click at [709, 524] on icon at bounding box center [713, 521] width 9 height 12
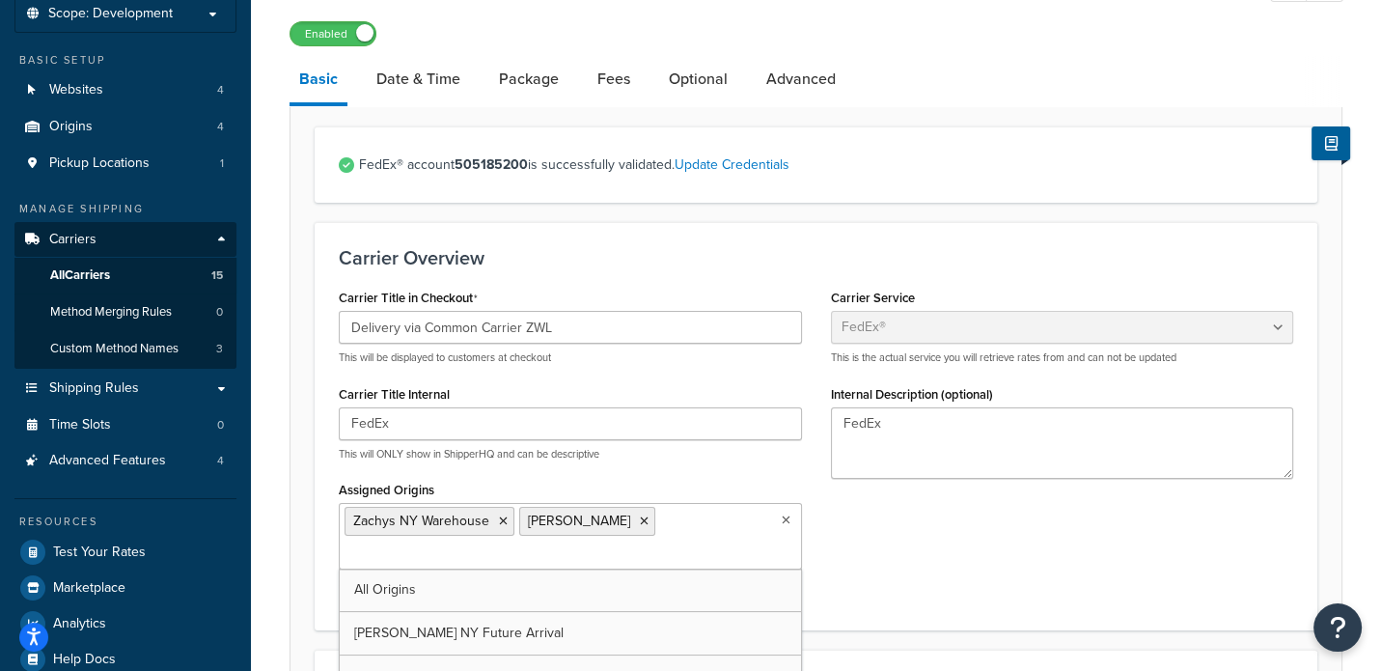
click at [924, 518] on div "Carrier Title in Checkout Delivery via Common Carrier ZWL This will be displaye…" at bounding box center [816, 444] width 984 height 321
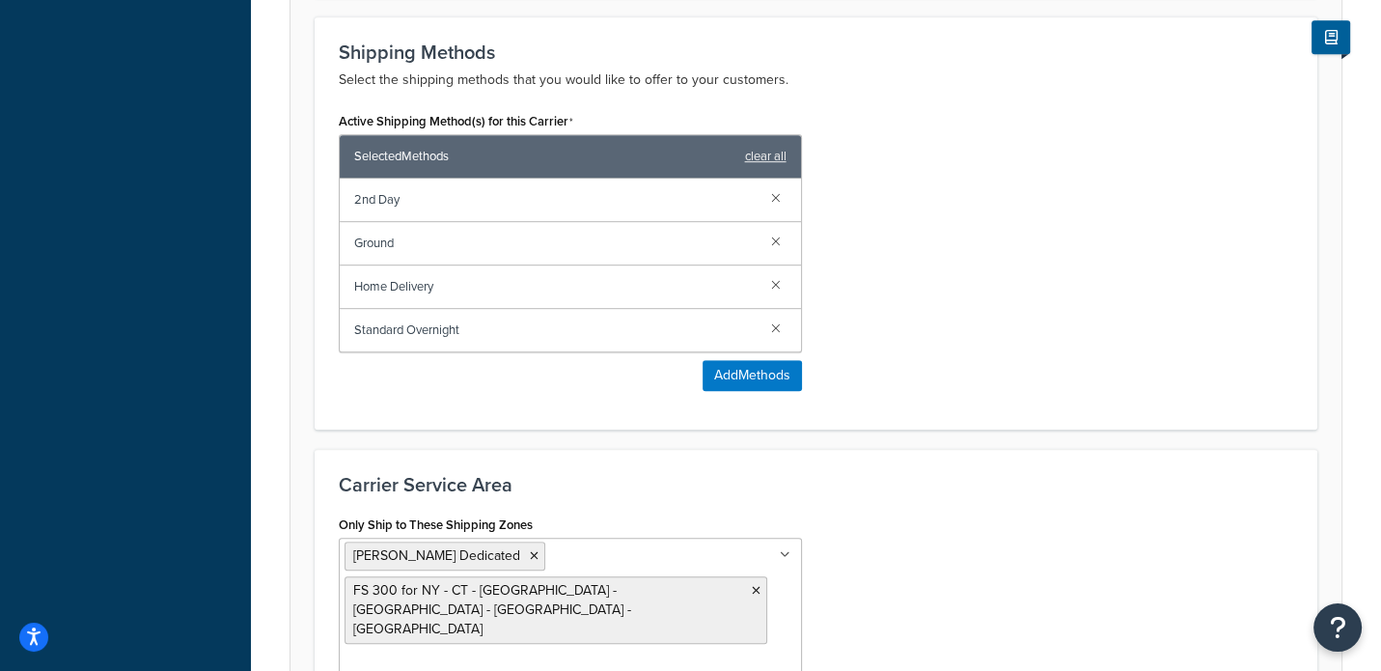
scroll to position [1380, 0]
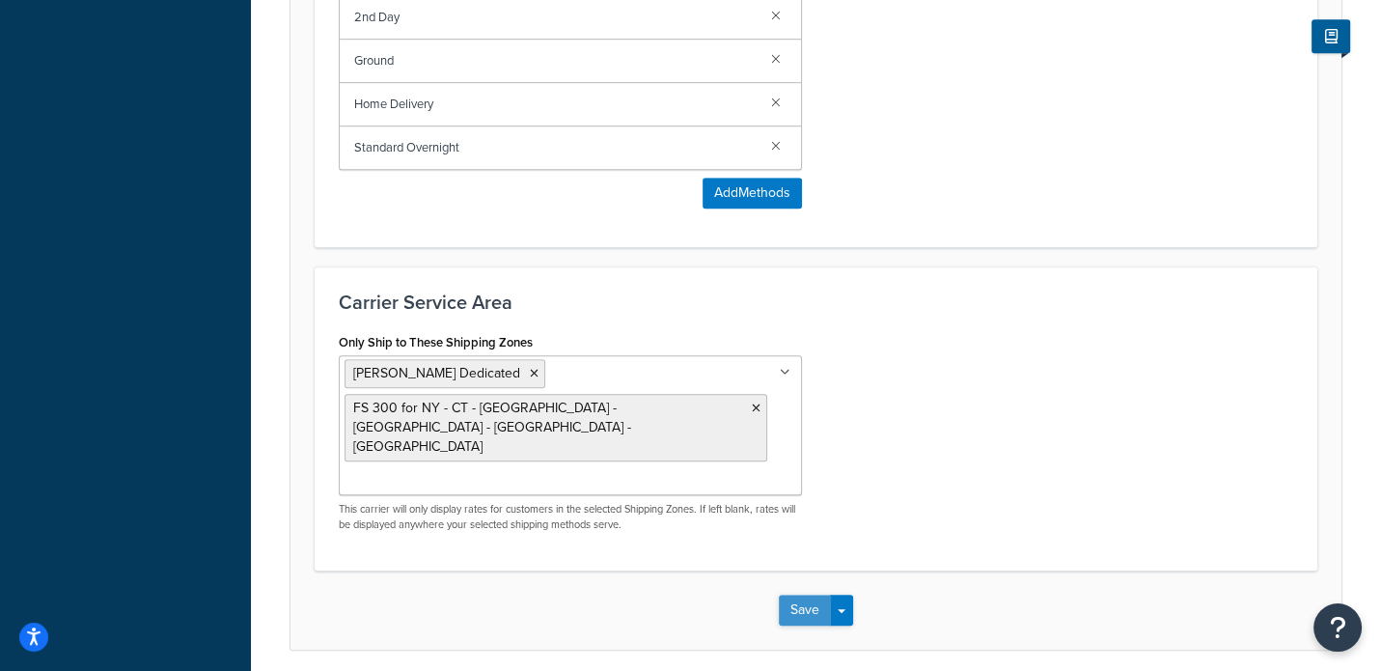
click at [792, 595] on button "Save" at bounding box center [805, 610] width 52 height 31
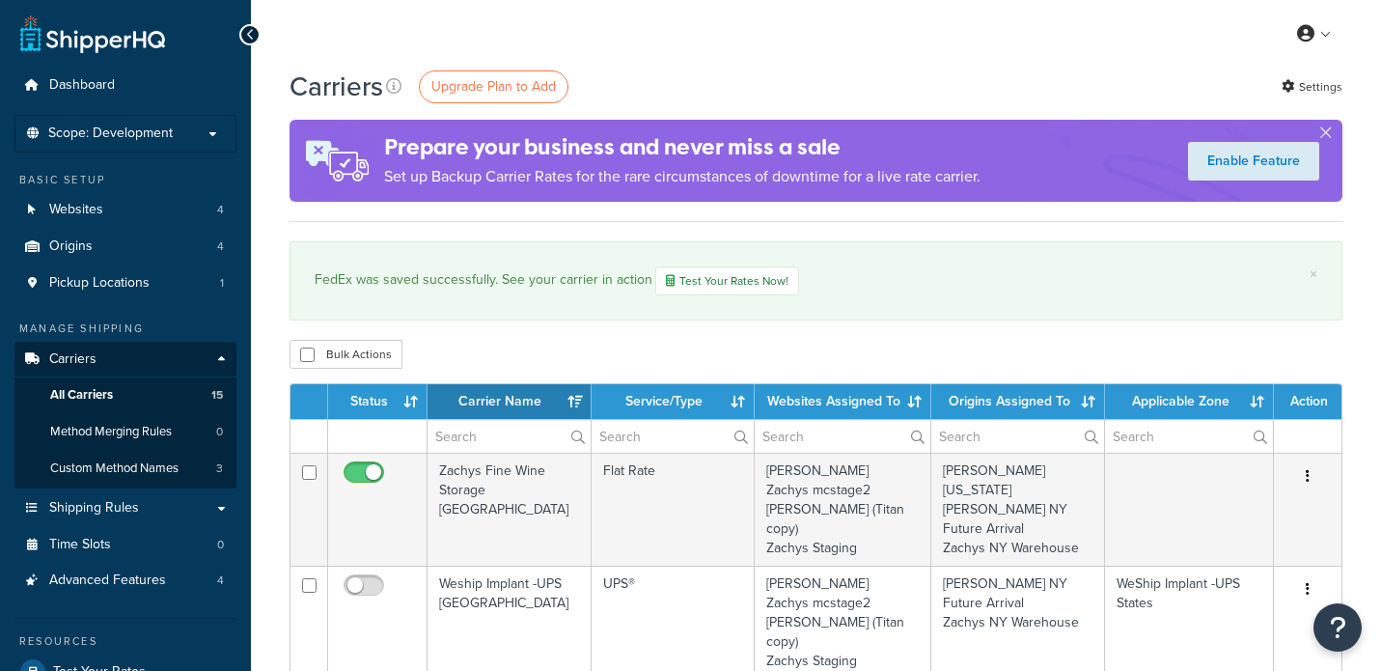
select select "15"
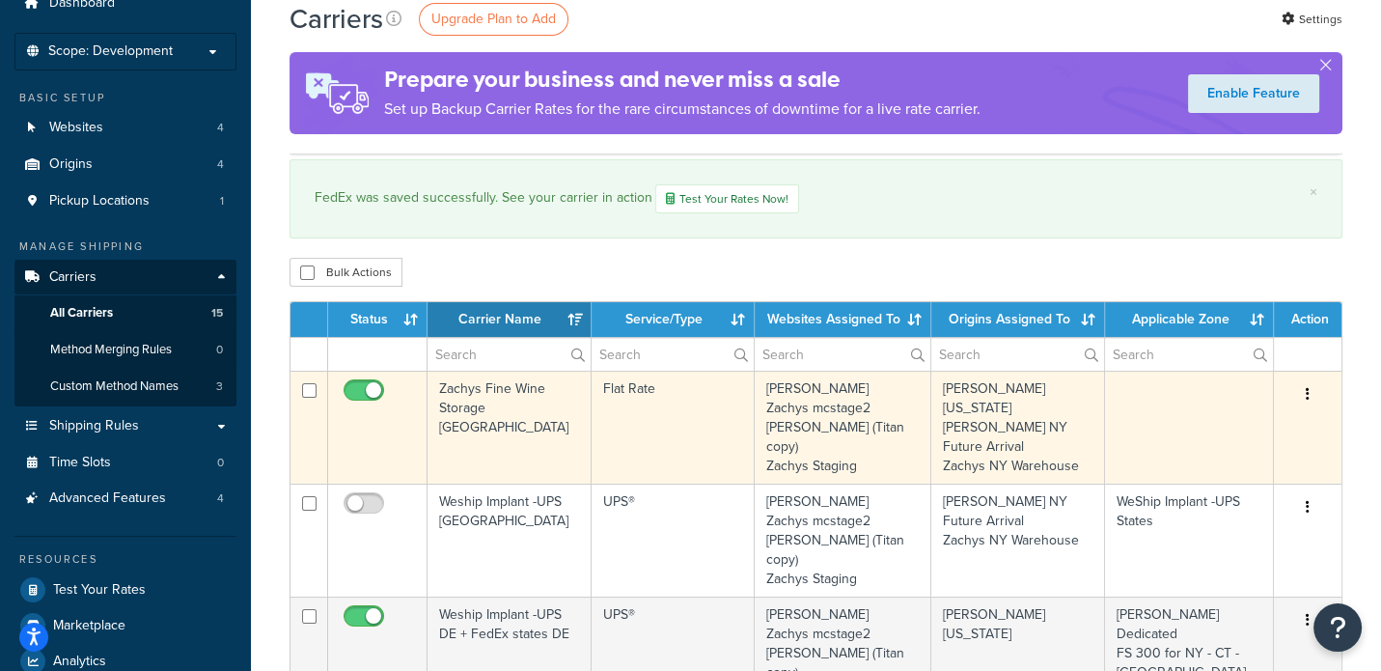
scroll to position [120, 0]
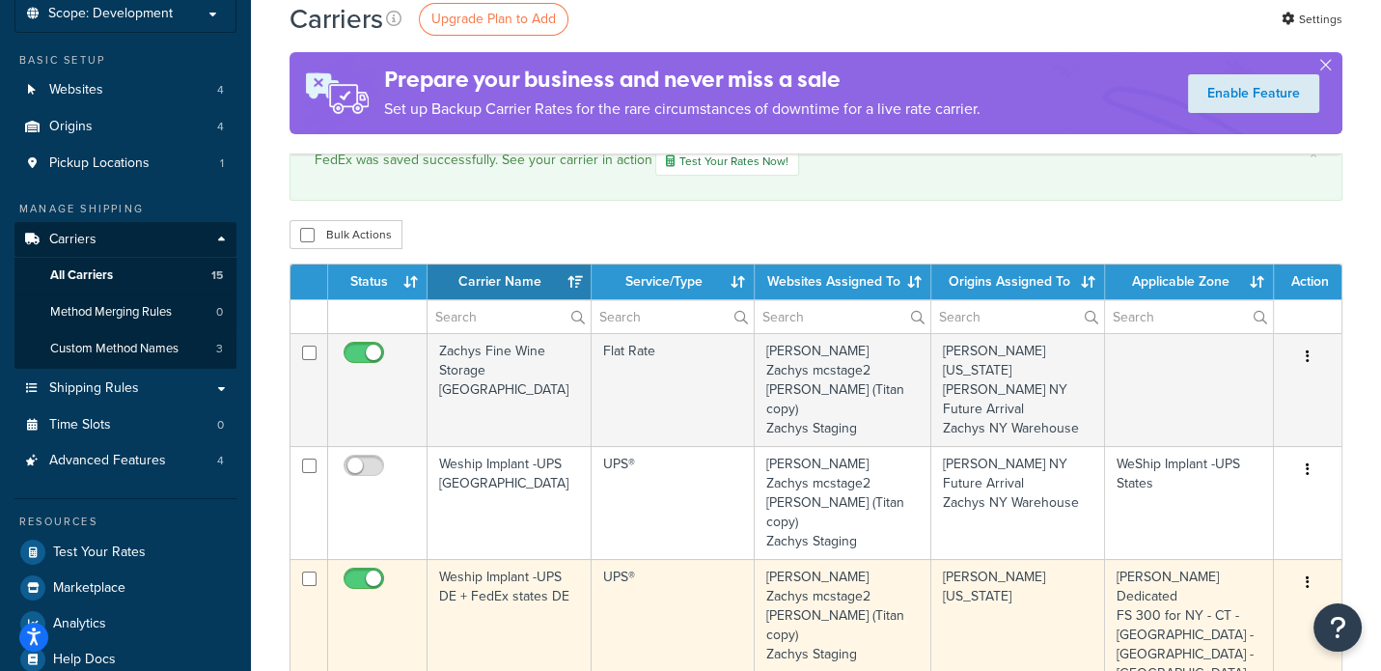
click at [1119, 559] on td "[PERSON_NAME] Dedicated FS 300 for NY - [GEOGRAPHIC_DATA] - [GEOGRAPHIC_DATA] -…" at bounding box center [1189, 654] width 169 height 190
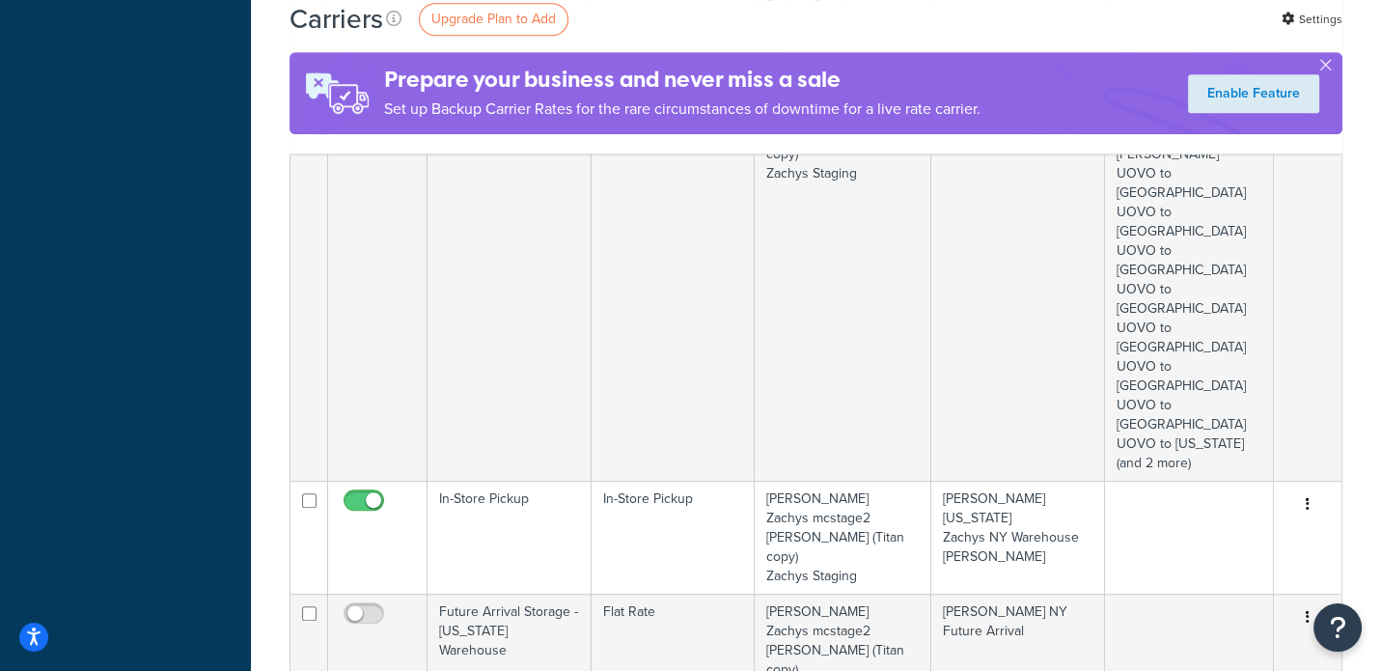
scroll to position [1207, 0]
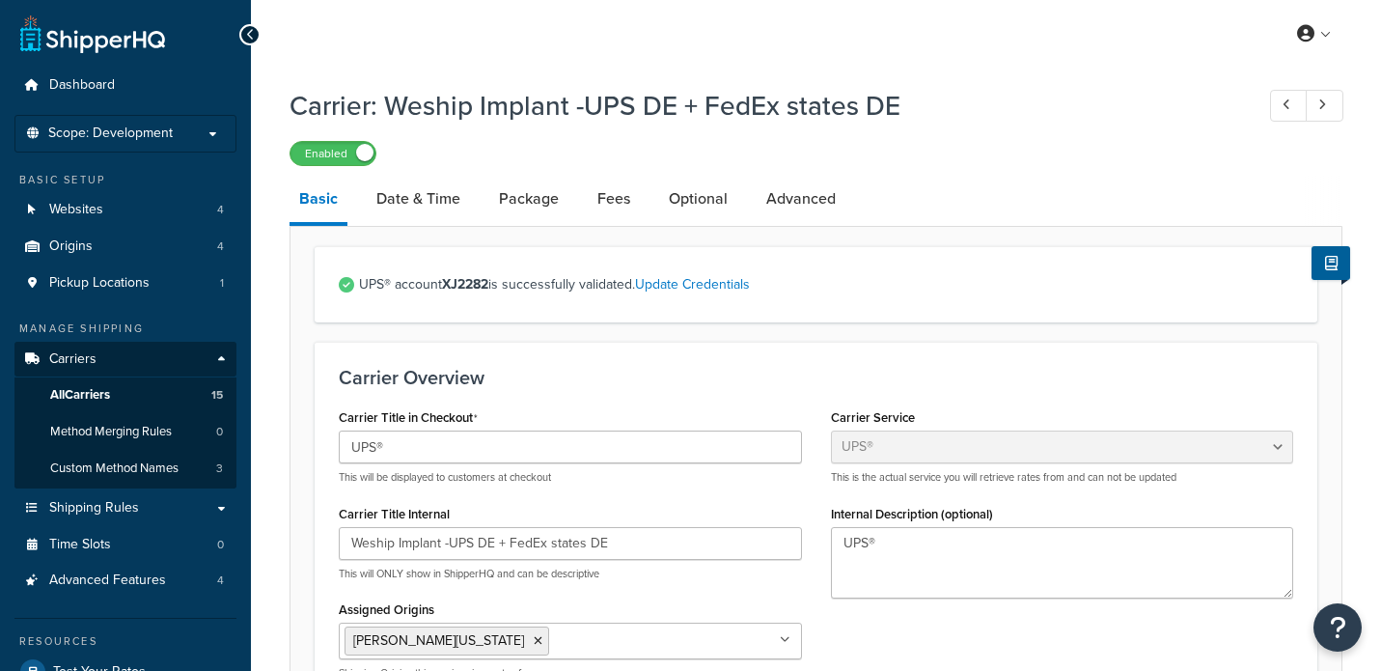
select select "ups"
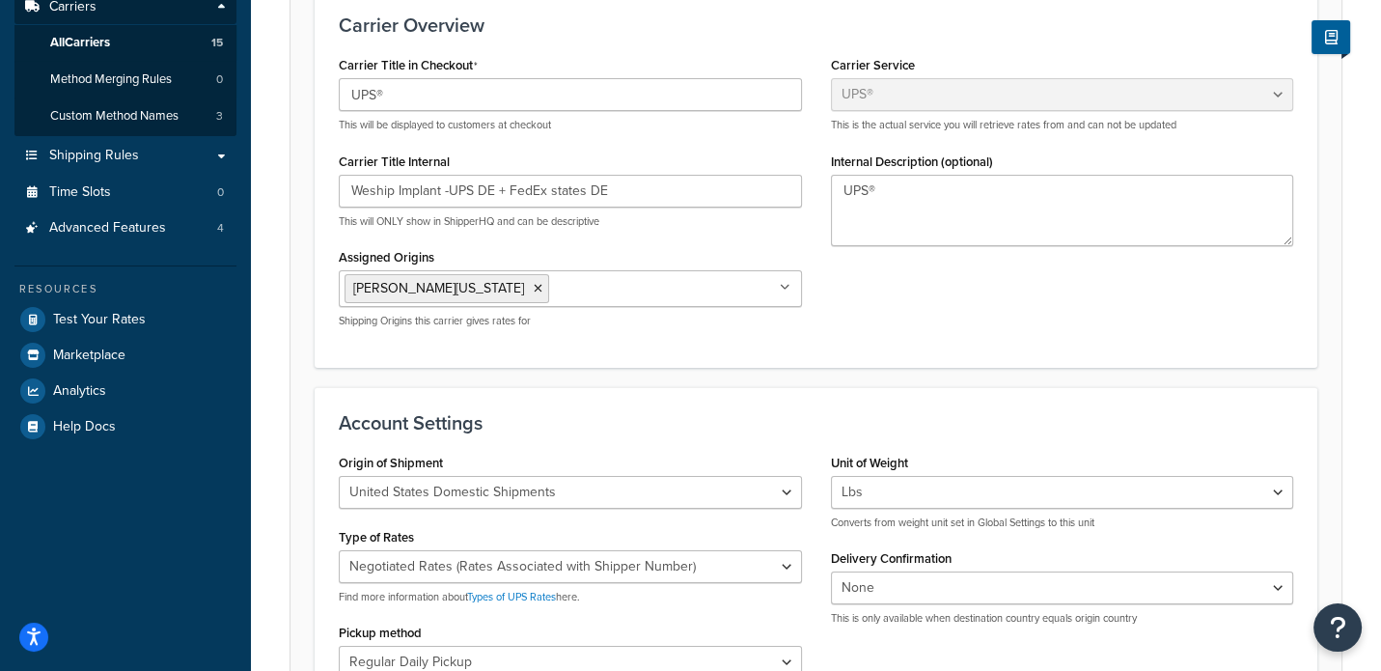
scroll to position [180, 0]
